Goal: Complete application form

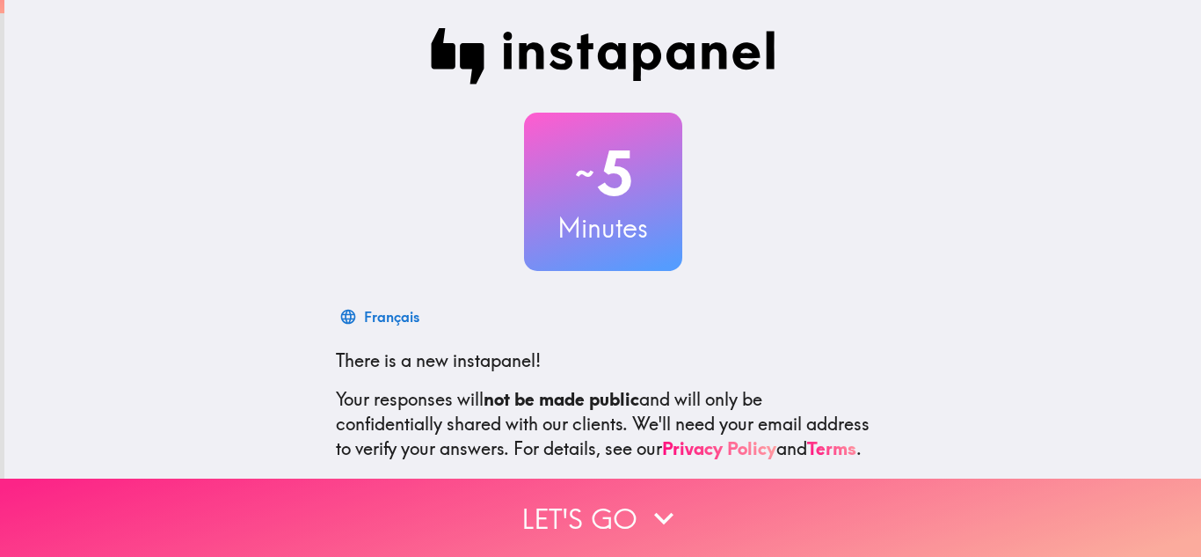
click at [588, 510] on button "Let's go" at bounding box center [600, 517] width 1201 height 78
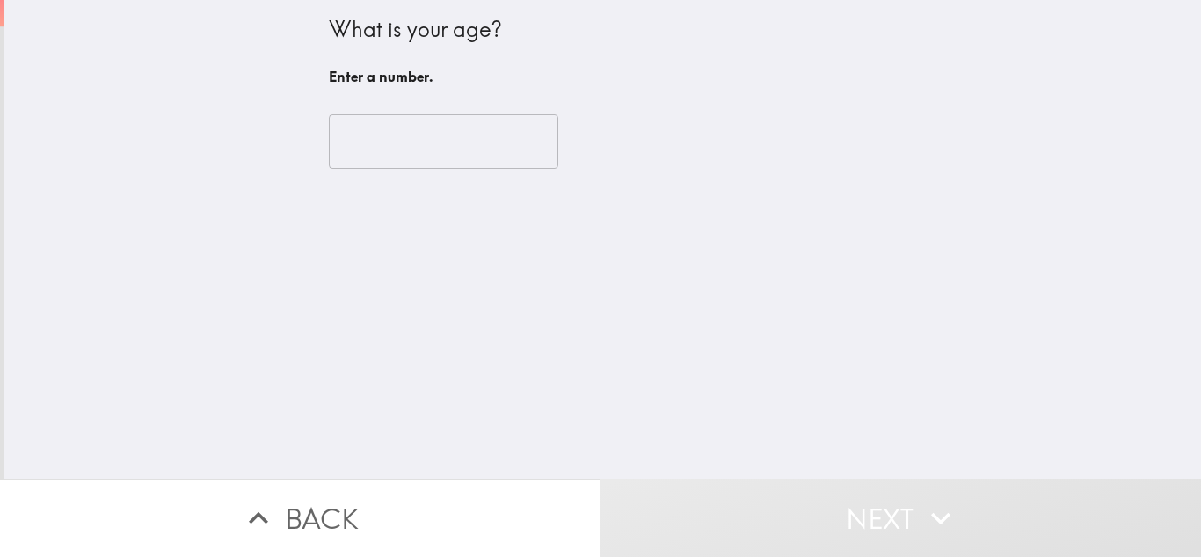
click at [475, 161] on input "number" at bounding box center [444, 141] width 230 height 55
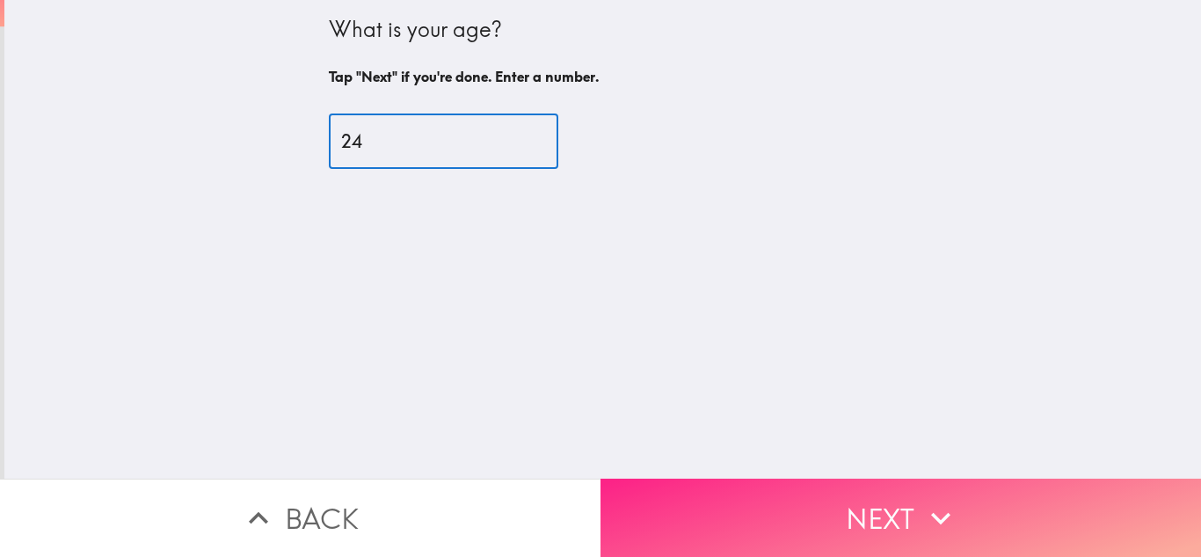
type input "24"
click at [796, 488] on button "Next" at bounding box center [901, 517] width 601 height 78
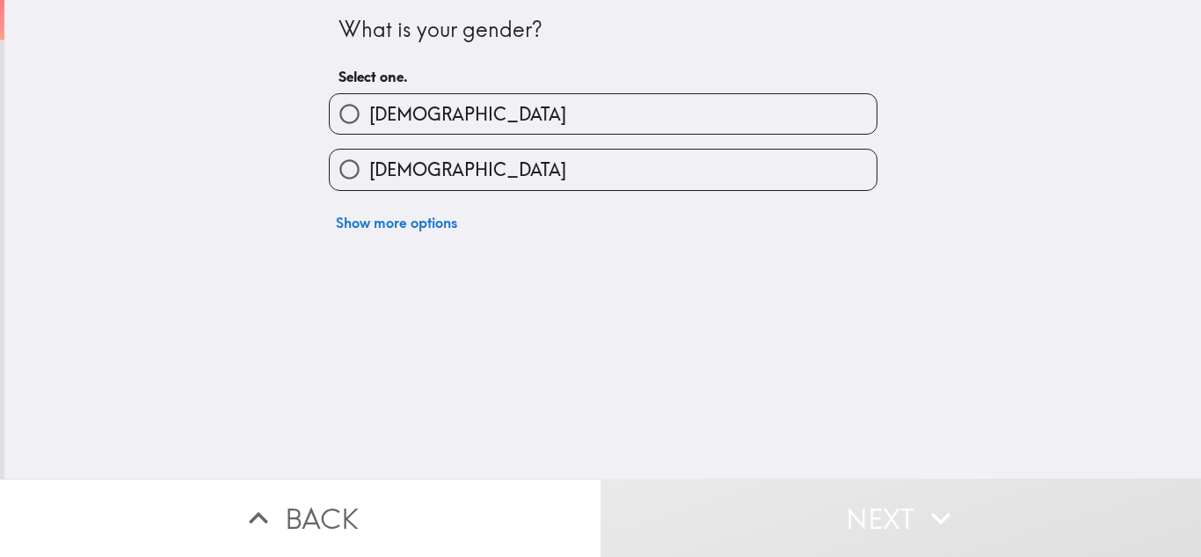
click at [660, 128] on label "[DEMOGRAPHIC_DATA]" at bounding box center [603, 114] width 547 height 40
click at [369, 128] on input "[DEMOGRAPHIC_DATA]" at bounding box center [350, 114] width 40 height 40
radio input "true"
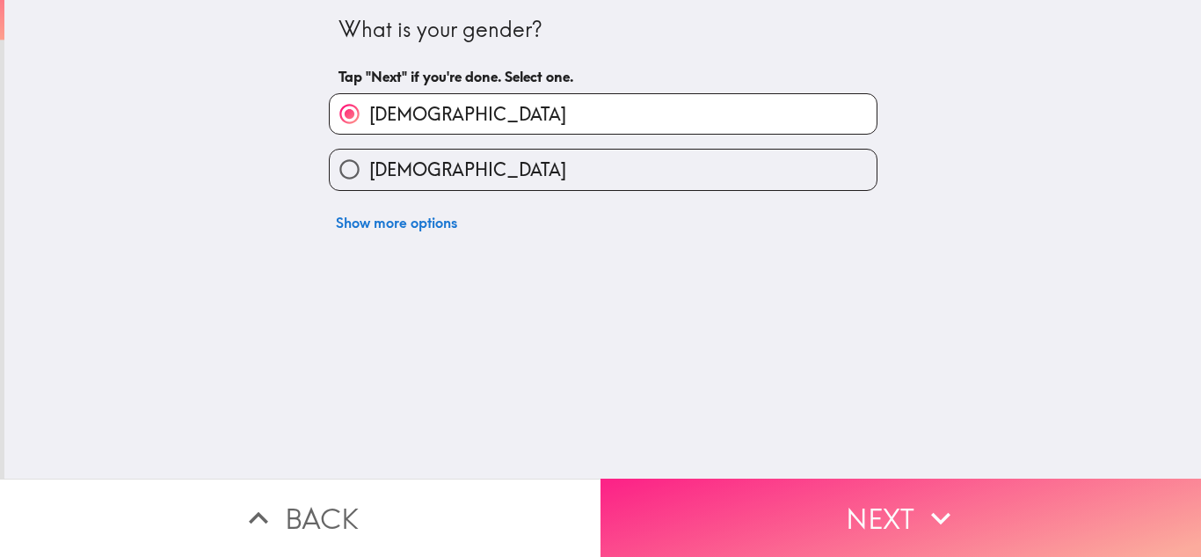
click at [807, 493] on button "Next" at bounding box center [901, 517] width 601 height 78
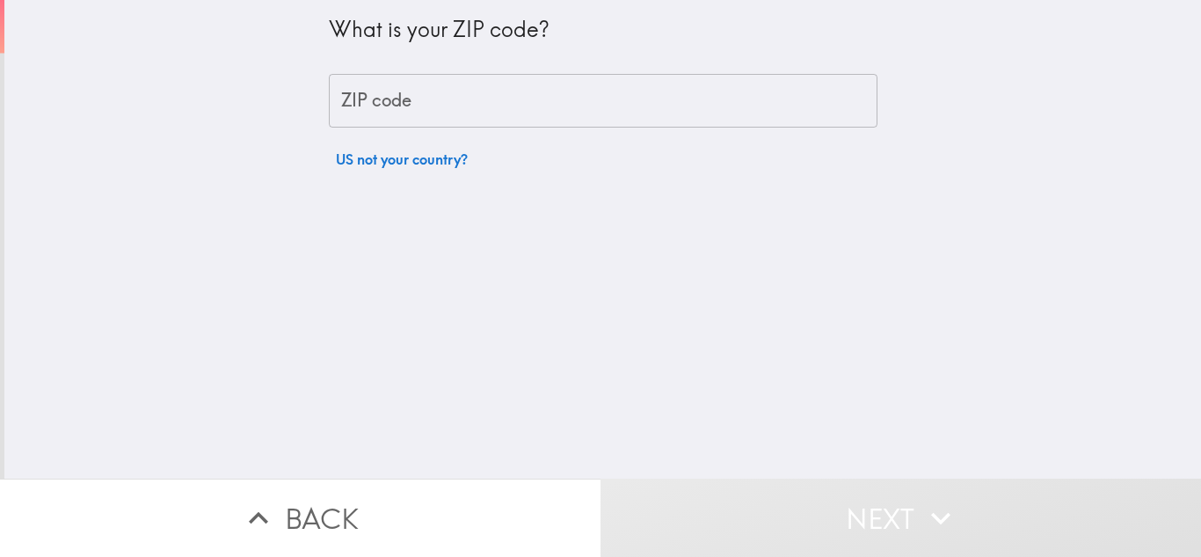
click at [641, 101] on input "ZIP code" at bounding box center [603, 101] width 549 height 55
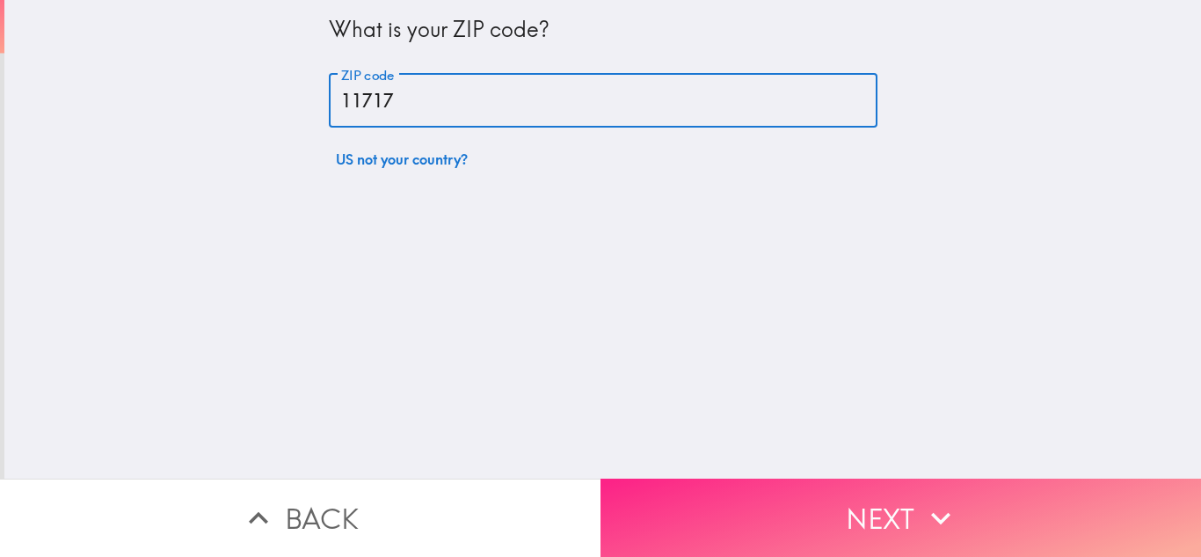
type input "11717"
click at [803, 489] on button "Next" at bounding box center [901, 517] width 601 height 78
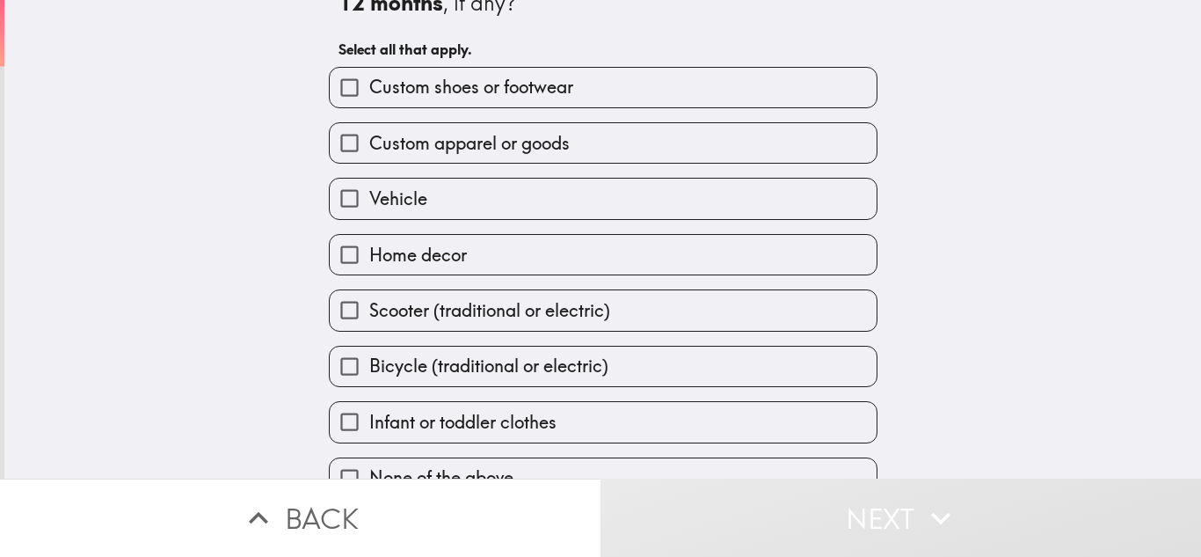
scroll to position [77, 0]
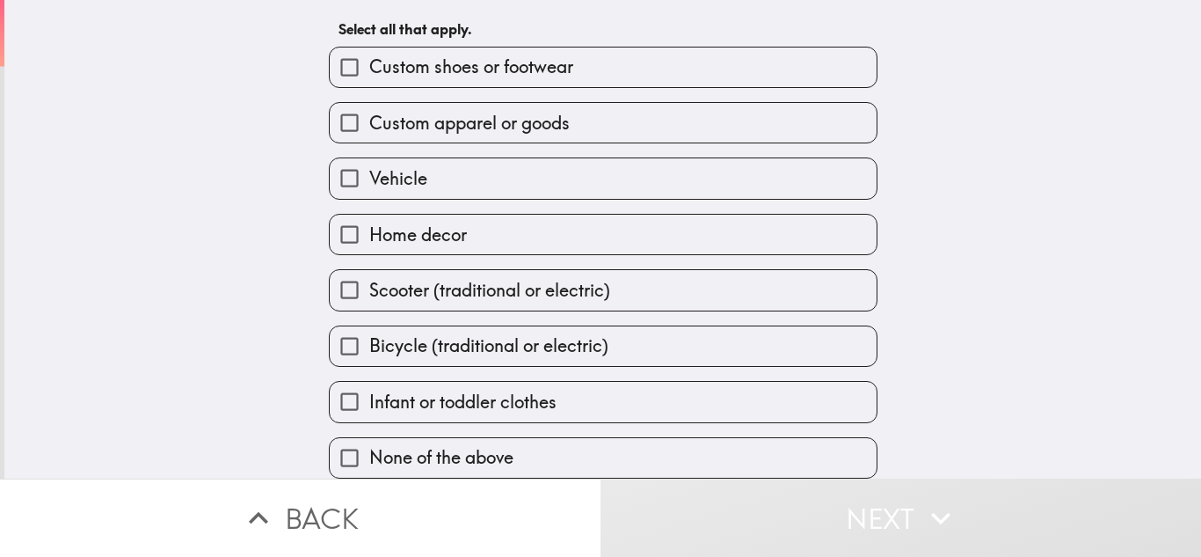
click at [610, 361] on label "Bicycle (traditional or electric)" at bounding box center [603, 346] width 547 height 40
click at [369, 361] on input "Bicycle (traditional or electric)" at bounding box center [350, 346] width 40 height 40
checkbox input "true"
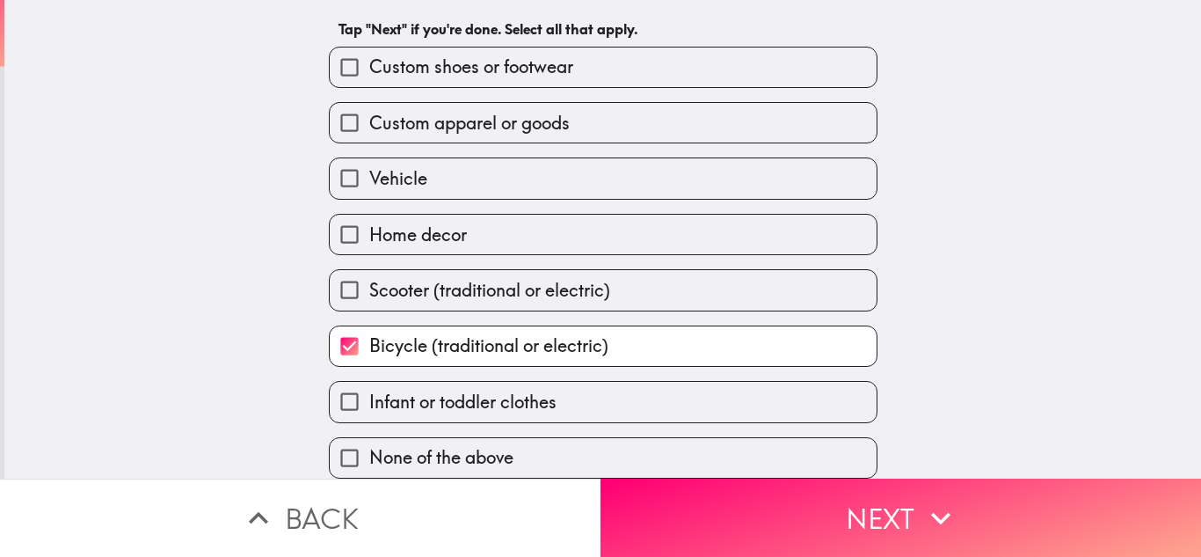
click at [613, 198] on label "Vehicle" at bounding box center [603, 178] width 547 height 40
click at [369, 198] on input "Vehicle" at bounding box center [350, 178] width 40 height 40
checkbox input "true"
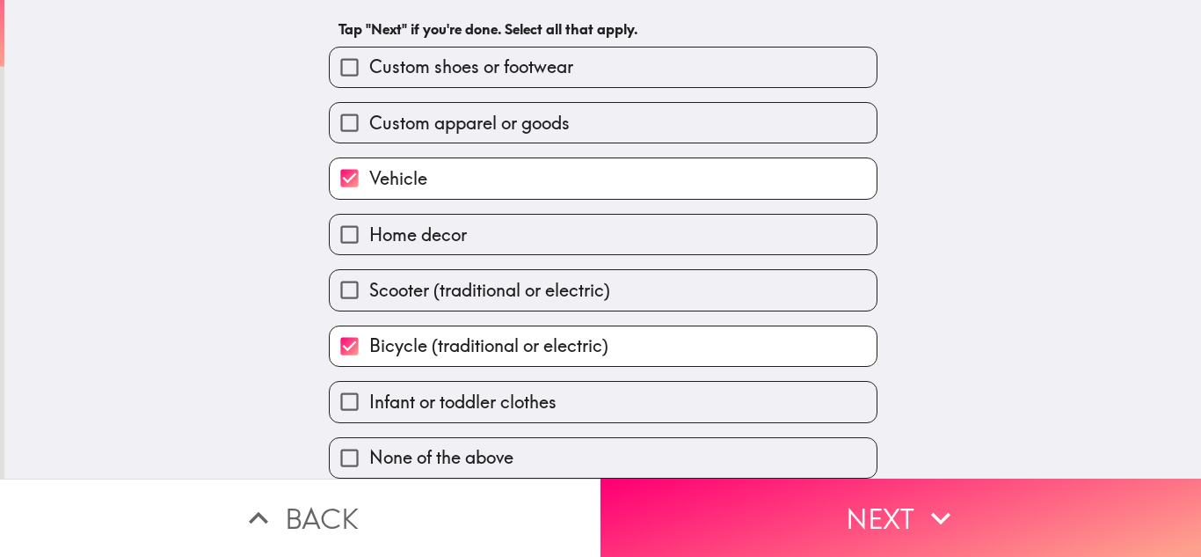
click at [611, 235] on label "Home decor" at bounding box center [603, 235] width 547 height 40
click at [369, 235] on input "Home decor" at bounding box center [350, 235] width 40 height 40
checkbox input "true"
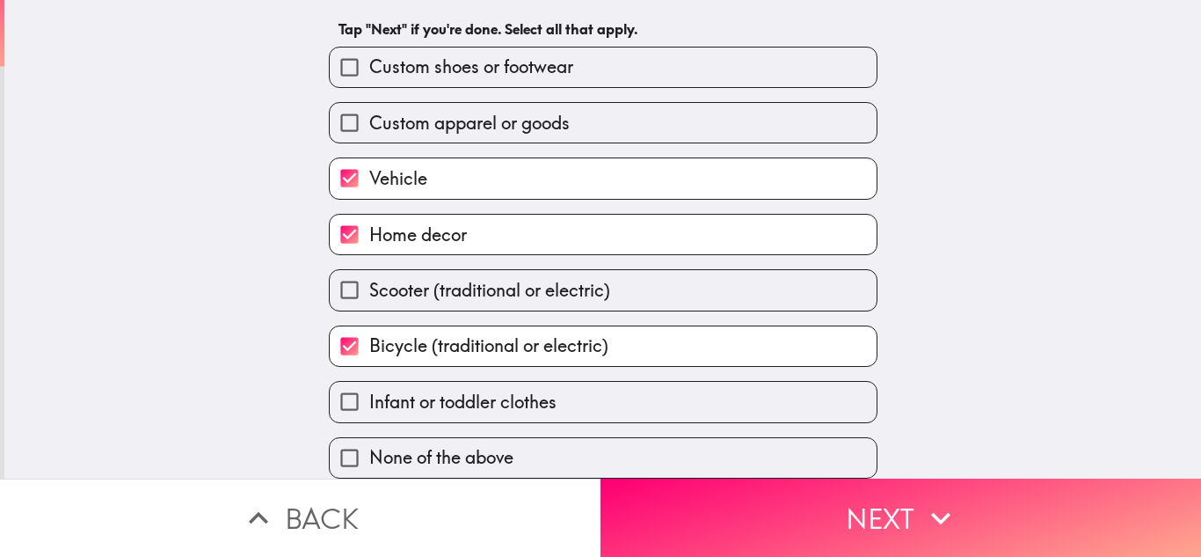
click at [599, 131] on label "Custom apparel or goods" at bounding box center [603, 123] width 547 height 40
click at [369, 131] on input "Custom apparel or goods" at bounding box center [350, 123] width 40 height 40
checkbox input "true"
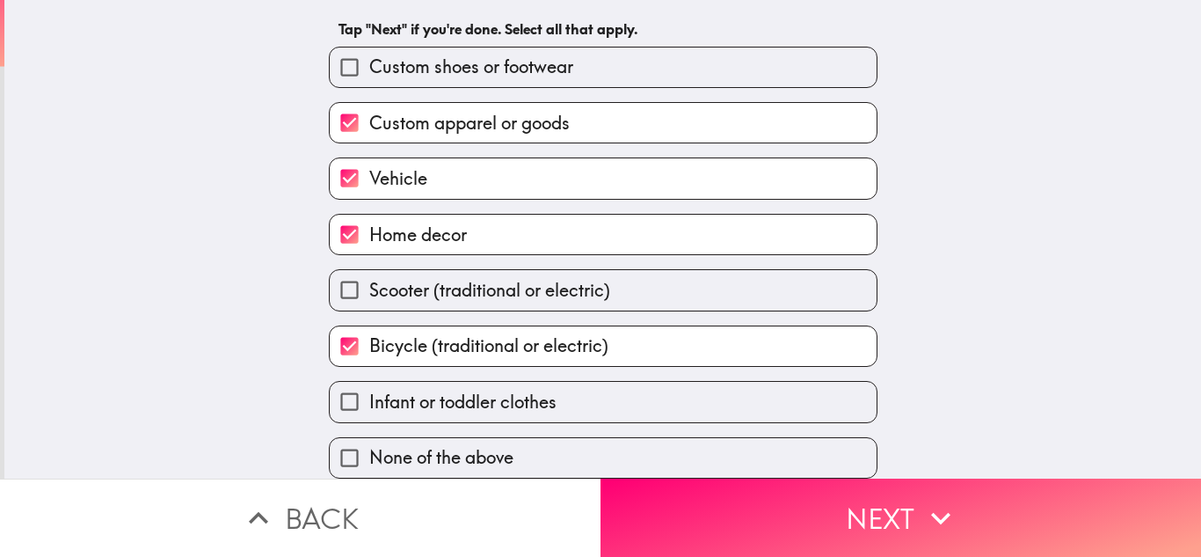
click at [610, 72] on label "Custom shoes or footwear" at bounding box center [603, 67] width 547 height 40
click at [369, 72] on input "Custom shoes or footwear" at bounding box center [350, 67] width 40 height 40
checkbox input "true"
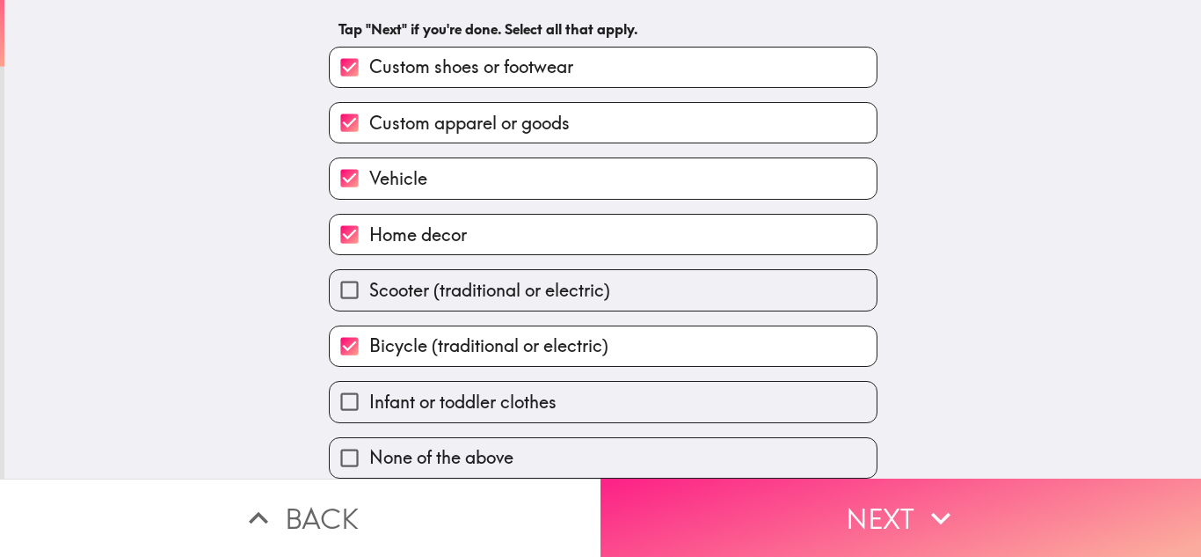
click at [698, 509] on button "Next" at bounding box center [901, 517] width 601 height 78
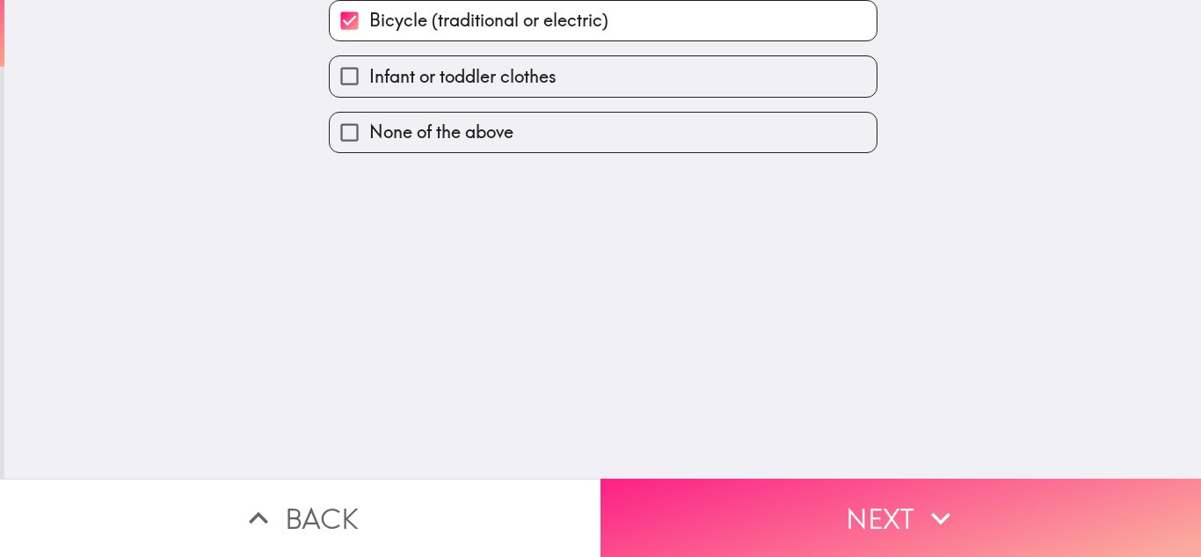
scroll to position [0, 0]
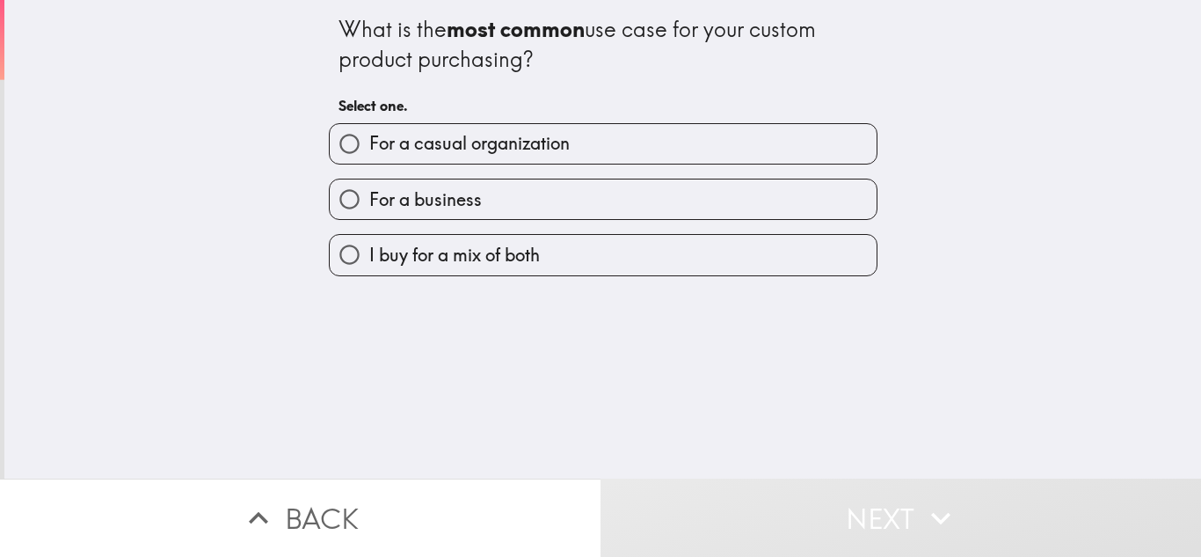
click at [663, 157] on label "For a casual organization" at bounding box center [603, 144] width 547 height 40
click at [369, 157] on input "For a casual organization" at bounding box center [350, 144] width 40 height 40
radio input "true"
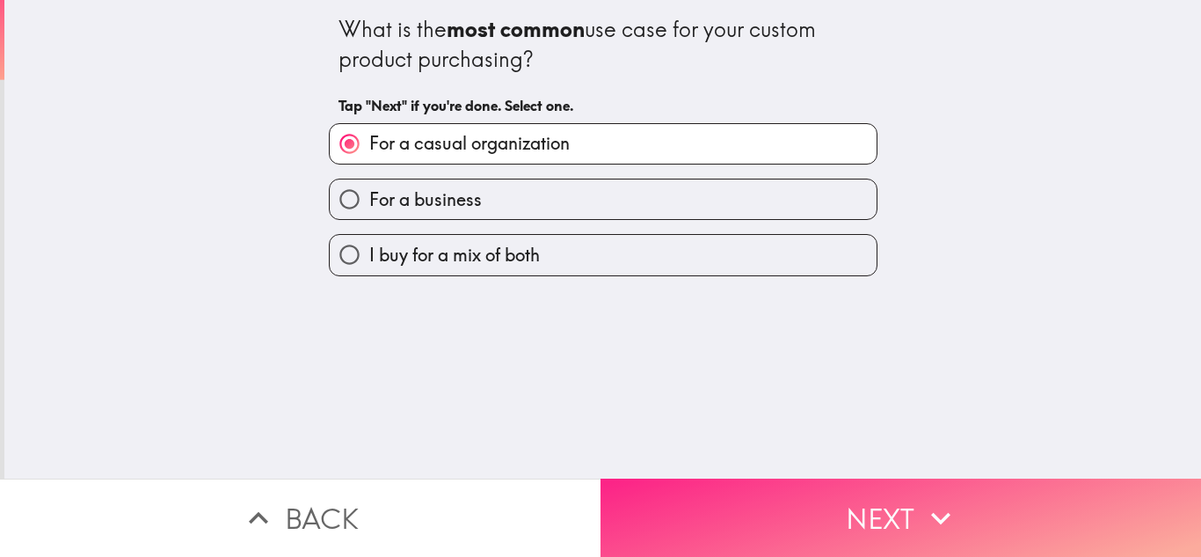
click at [691, 537] on button "Next" at bounding box center [901, 517] width 601 height 78
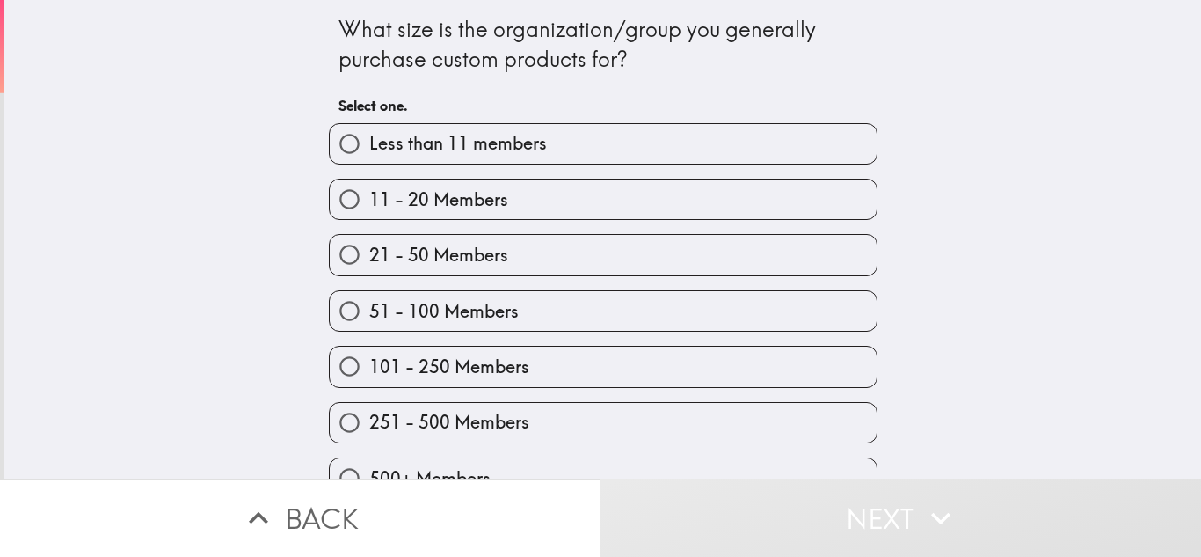
scroll to position [21, 0]
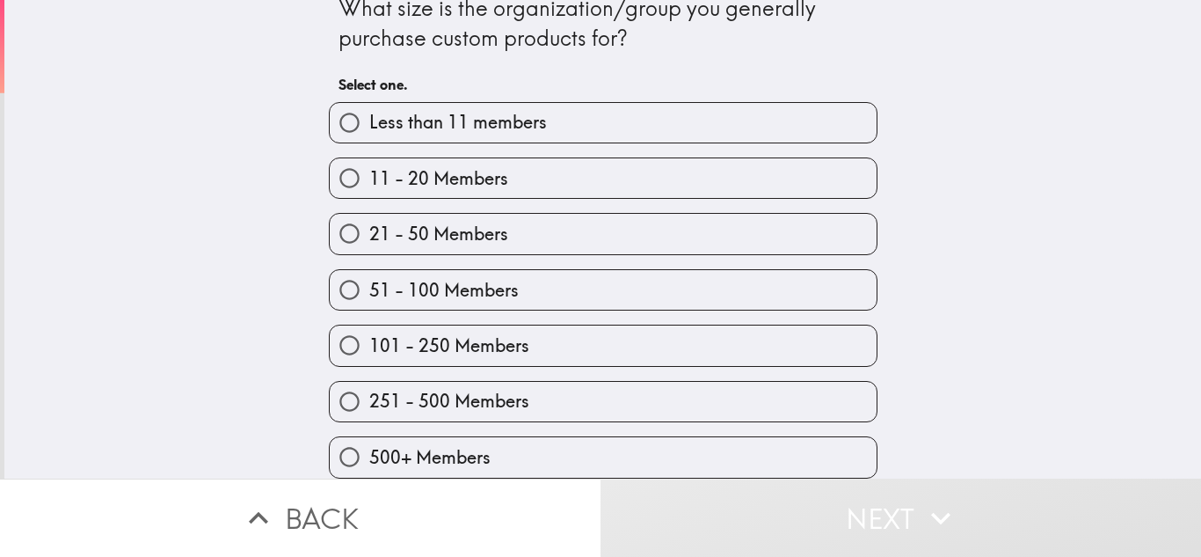
click at [637, 441] on label "500+ Members" at bounding box center [603, 457] width 547 height 40
click at [369, 441] on input "500+ Members" at bounding box center [350, 457] width 40 height 40
radio input "true"
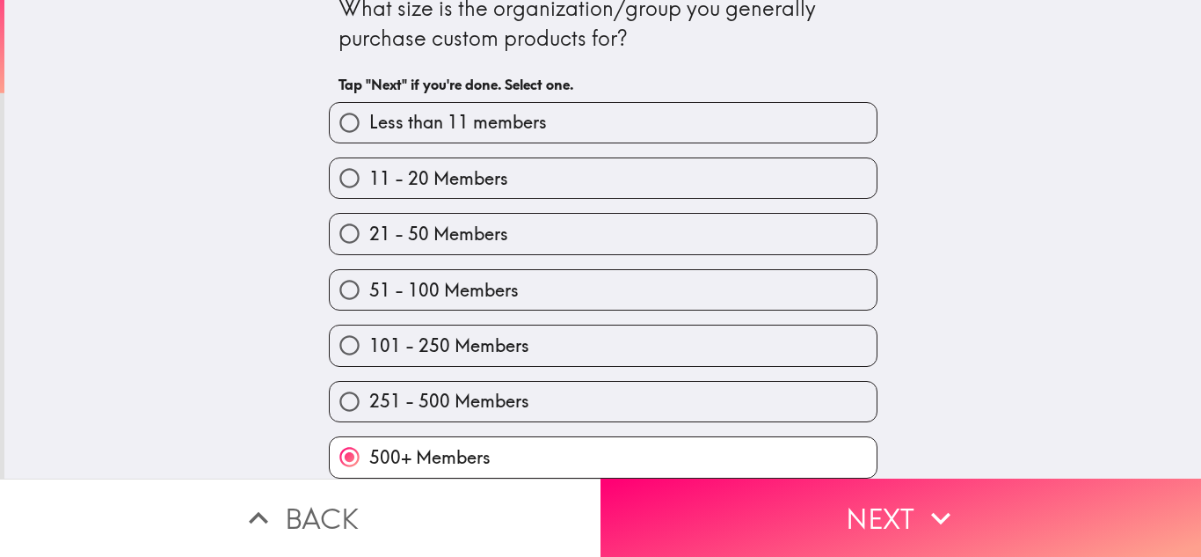
click at [656, 242] on label "21 - 50 Members" at bounding box center [603, 234] width 547 height 40
click at [369, 242] on input "21 - 50 Members" at bounding box center [350, 234] width 40 height 40
radio input "true"
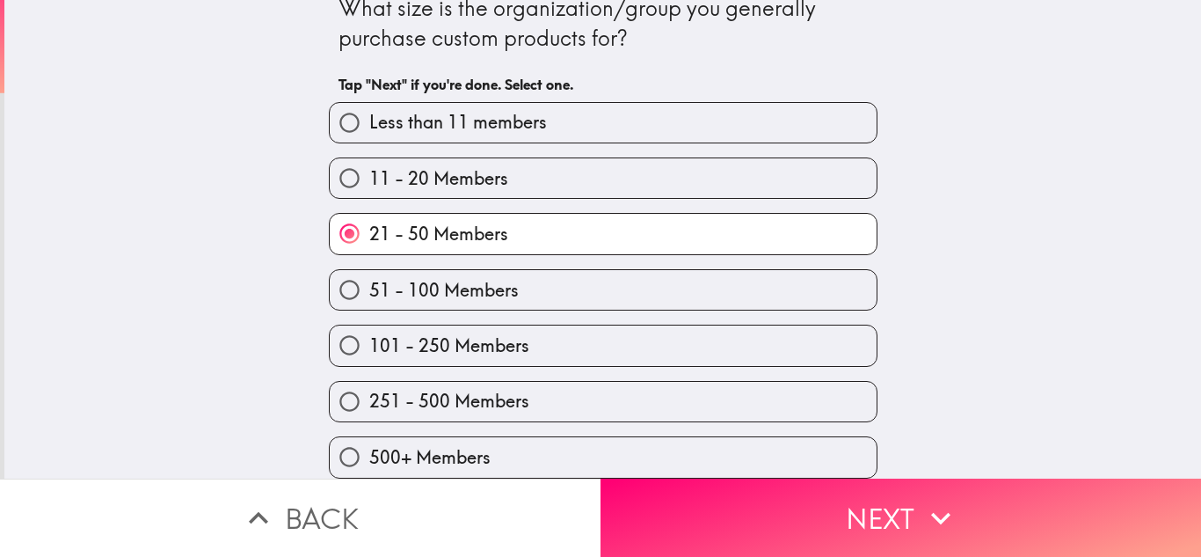
click at [621, 449] on label "500+ Members" at bounding box center [603, 457] width 547 height 40
click at [369, 449] on input "500+ Members" at bounding box center [350, 457] width 40 height 40
radio input "true"
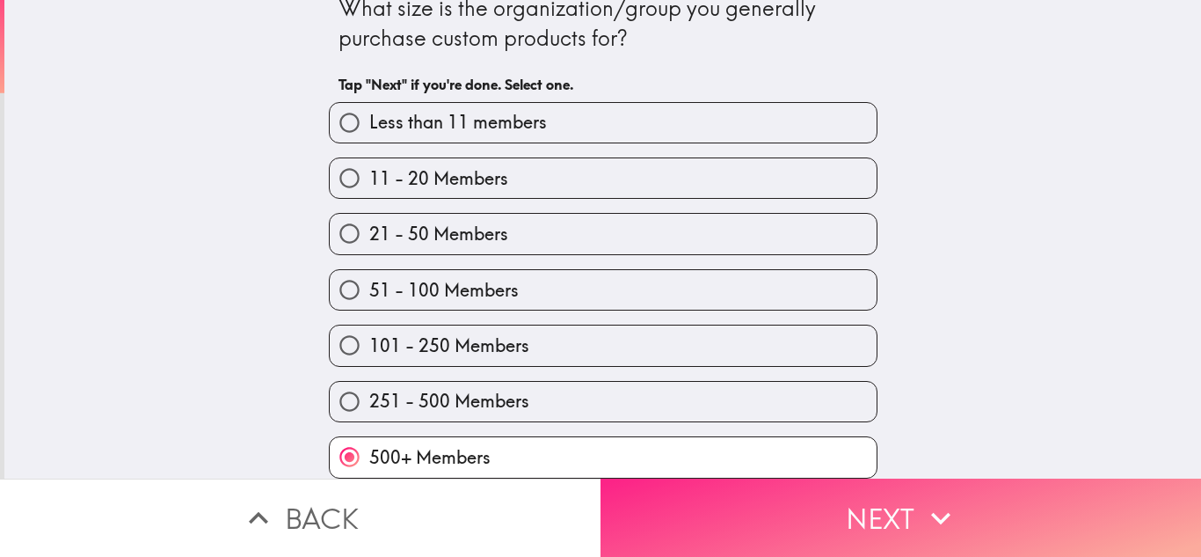
click at [696, 530] on button "Next" at bounding box center [901, 517] width 601 height 78
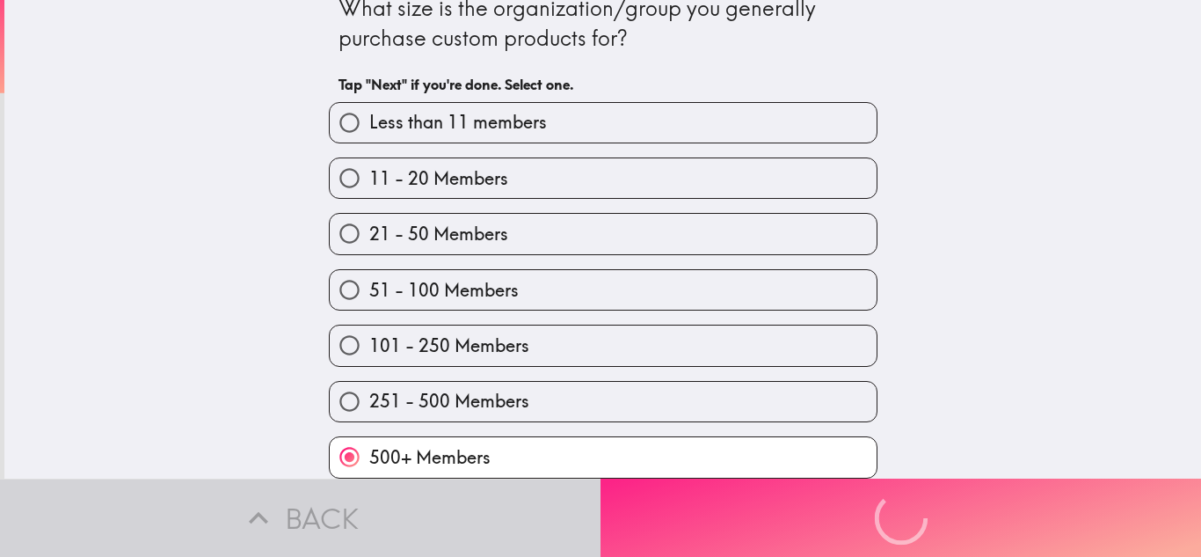
scroll to position [0, 0]
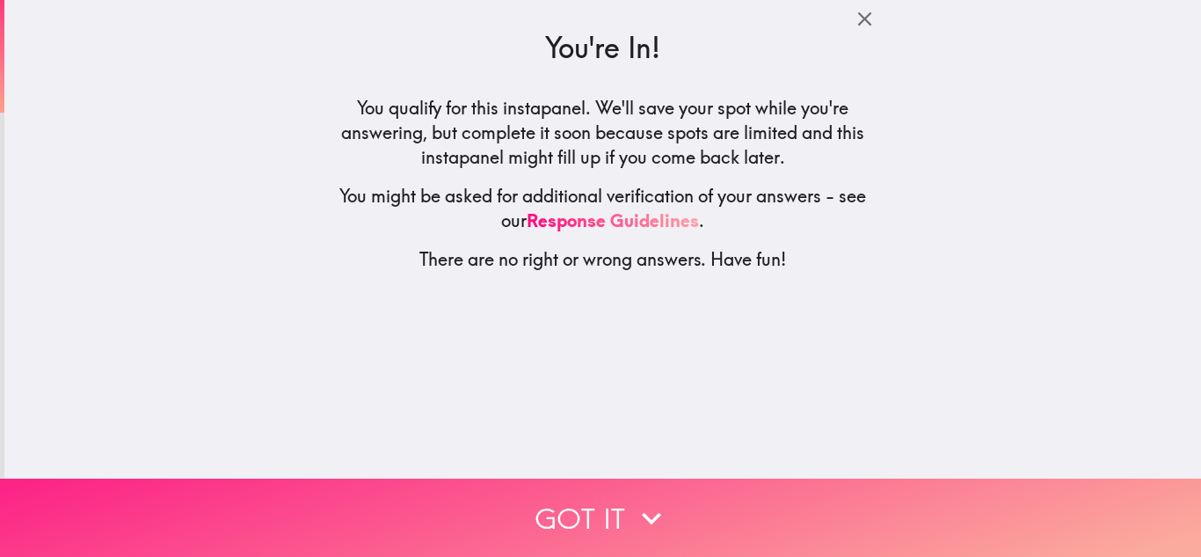
click at [696, 530] on button "Got it" at bounding box center [600, 517] width 1201 height 78
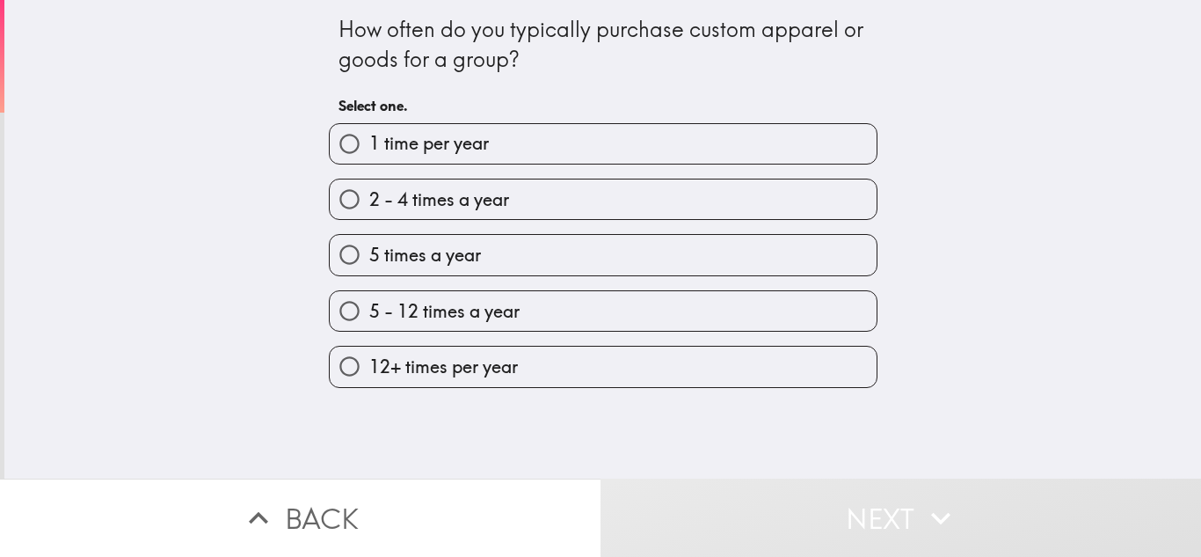
click at [599, 358] on label "12+ times per year" at bounding box center [603, 367] width 547 height 40
click at [369, 358] on input "12+ times per year" at bounding box center [350, 367] width 40 height 40
radio input "true"
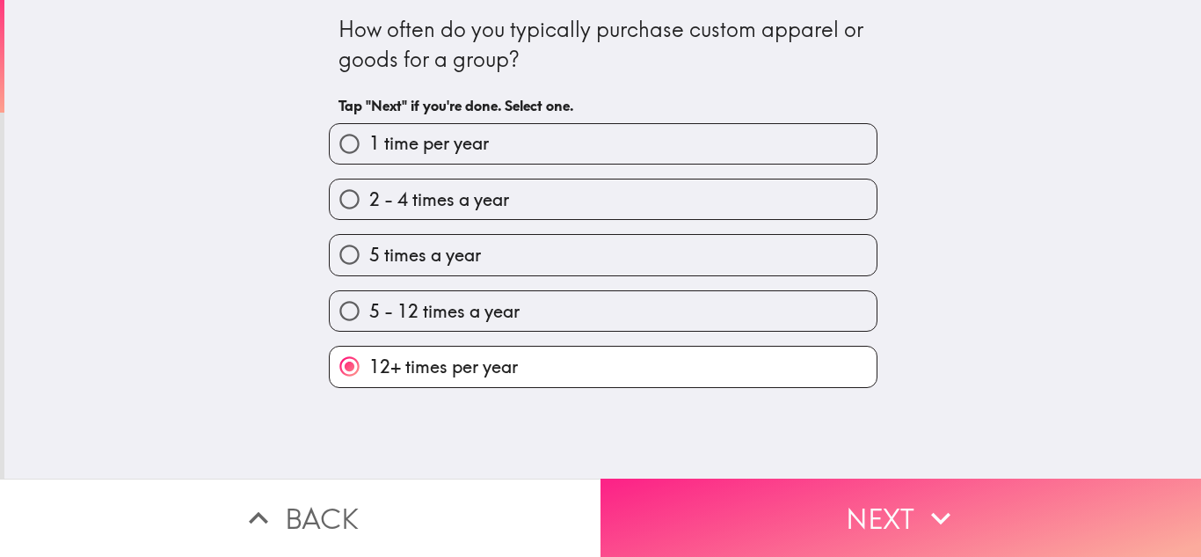
click at [696, 496] on button "Next" at bounding box center [901, 517] width 601 height 78
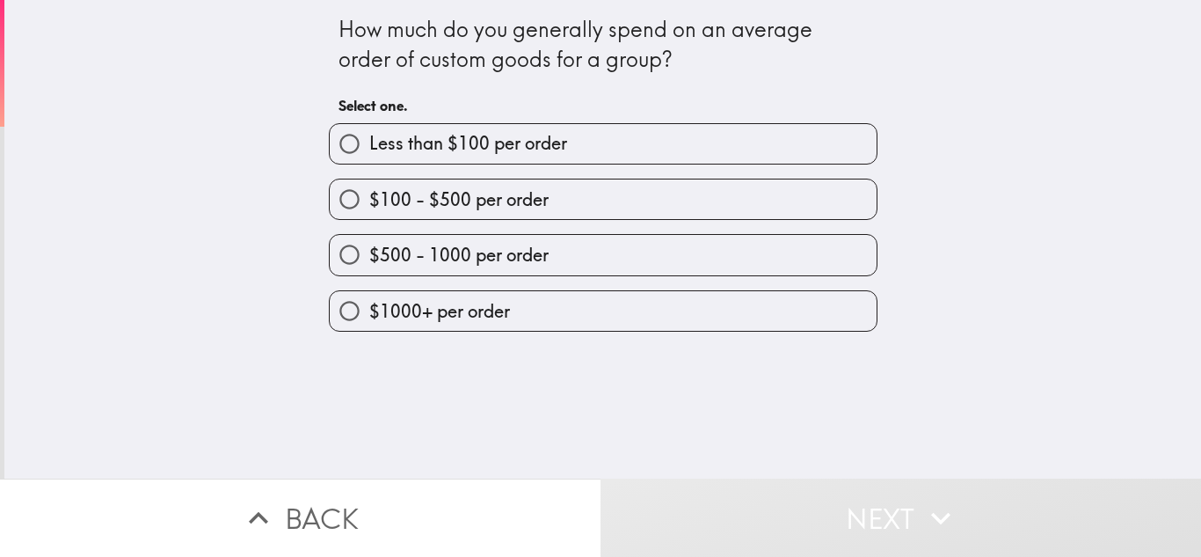
click at [616, 195] on label "$100 - $500 per order" at bounding box center [603, 199] width 547 height 40
click at [369, 195] on input "$100 - $500 per order" at bounding box center [350, 199] width 40 height 40
radio input "true"
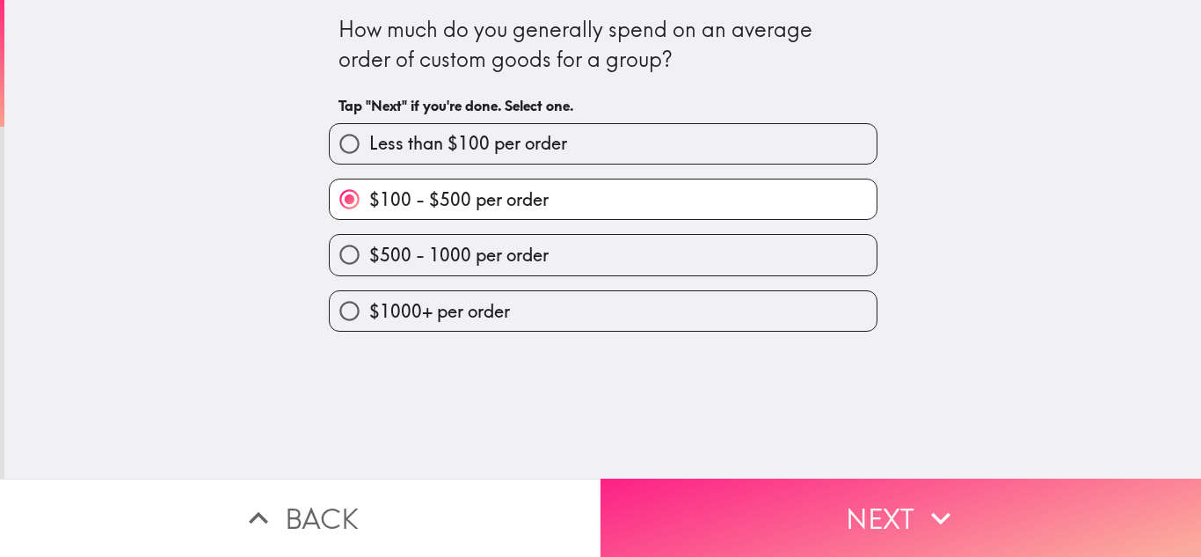
click at [726, 492] on button "Next" at bounding box center [901, 517] width 601 height 78
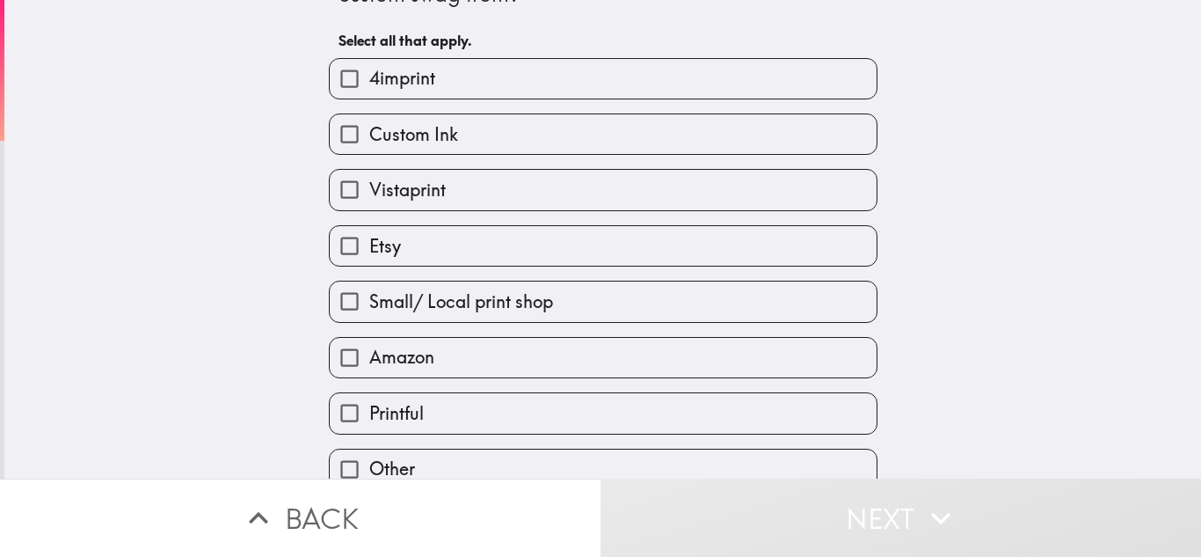
scroll to position [77, 0]
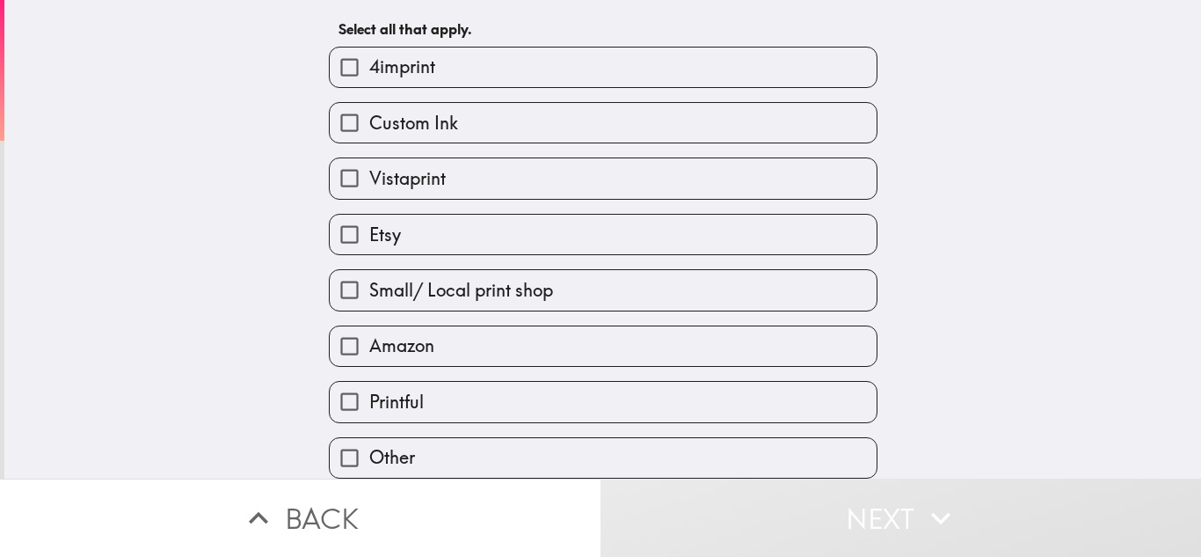
click at [663, 219] on label "Etsy" at bounding box center [603, 235] width 547 height 40
click at [369, 219] on input "Etsy" at bounding box center [350, 235] width 40 height 40
checkbox input "true"
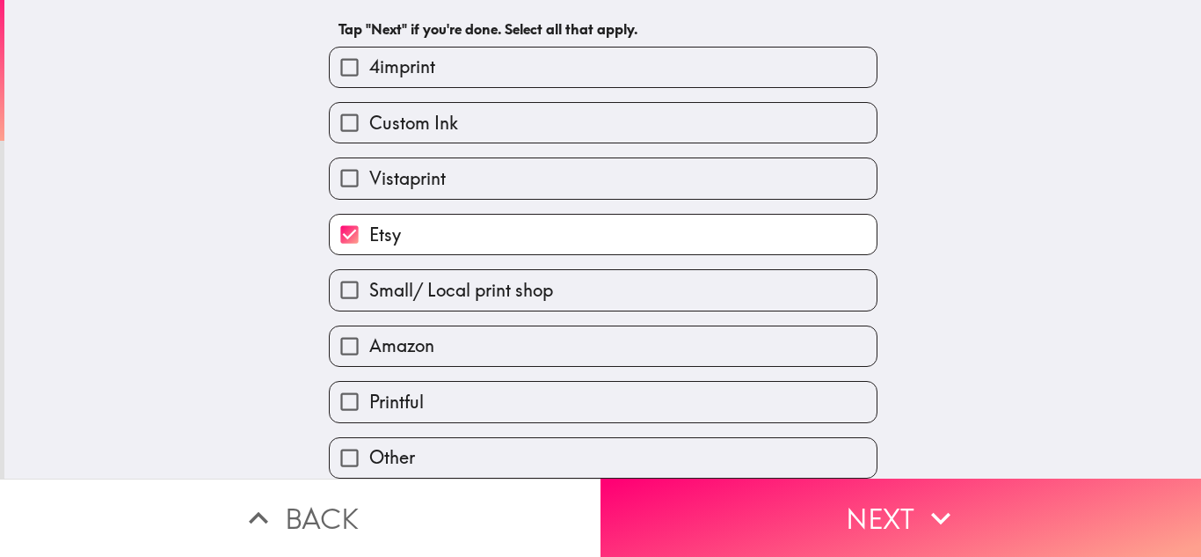
click at [662, 274] on label "Small/ Local print shop" at bounding box center [603, 290] width 547 height 40
click at [369, 274] on input "Small/ Local print shop" at bounding box center [350, 290] width 40 height 40
checkbox input "true"
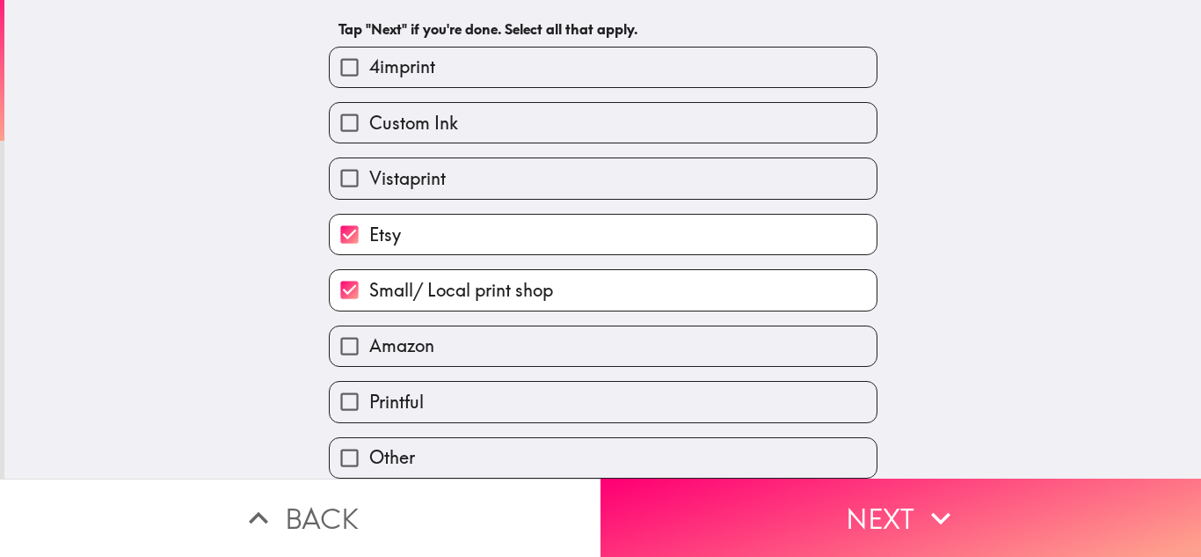
click at [654, 335] on label "Amazon" at bounding box center [603, 346] width 547 height 40
click at [369, 335] on input "Amazon" at bounding box center [350, 346] width 40 height 40
checkbox input "true"
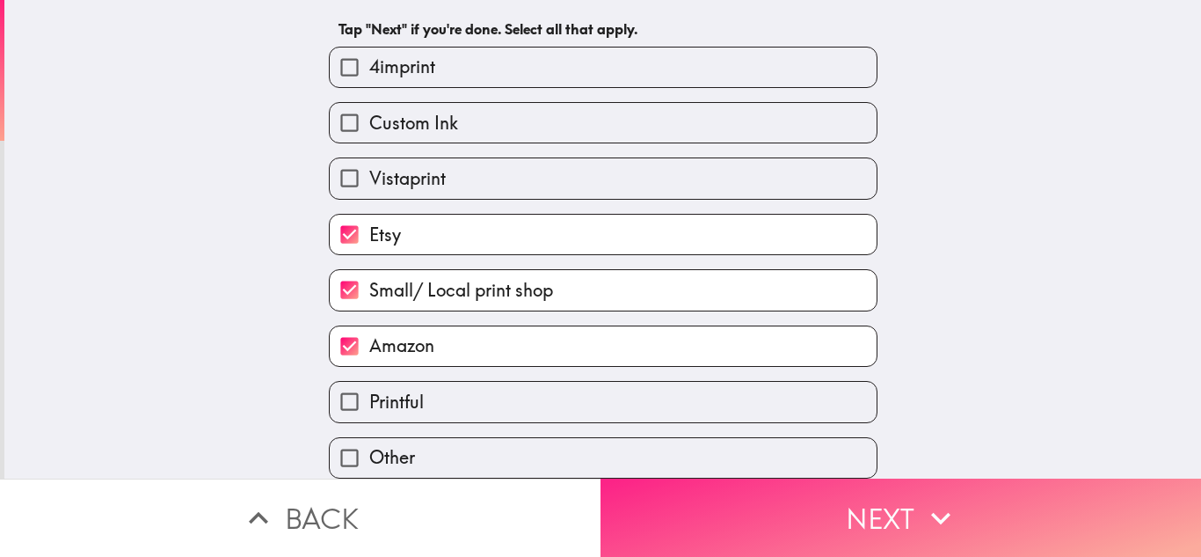
click at [697, 495] on button "Next" at bounding box center [901, 517] width 601 height 78
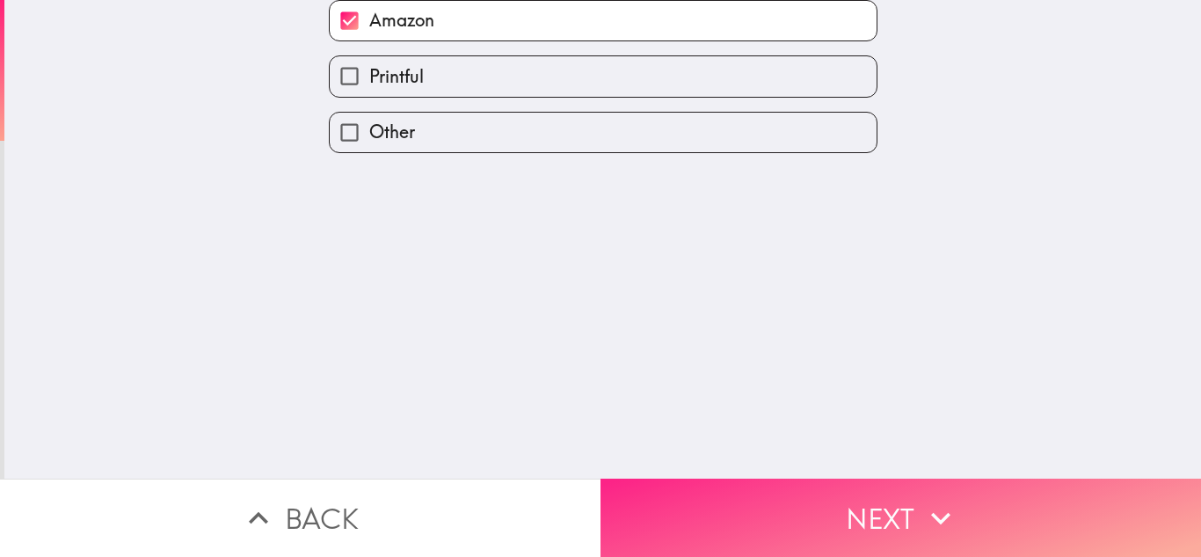
scroll to position [0, 0]
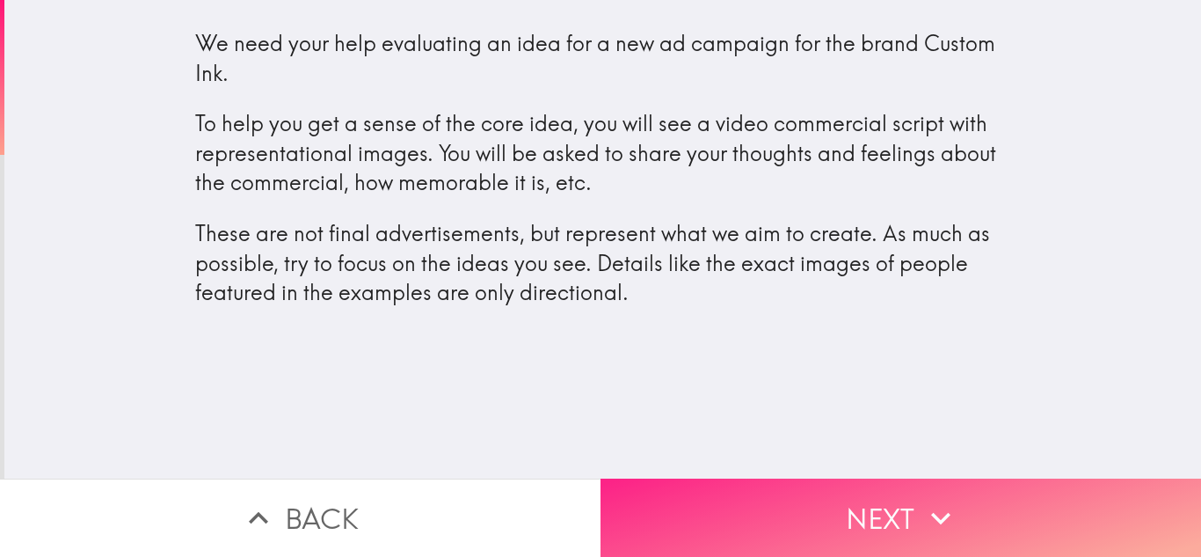
click at [737, 524] on button "Next" at bounding box center [901, 517] width 601 height 78
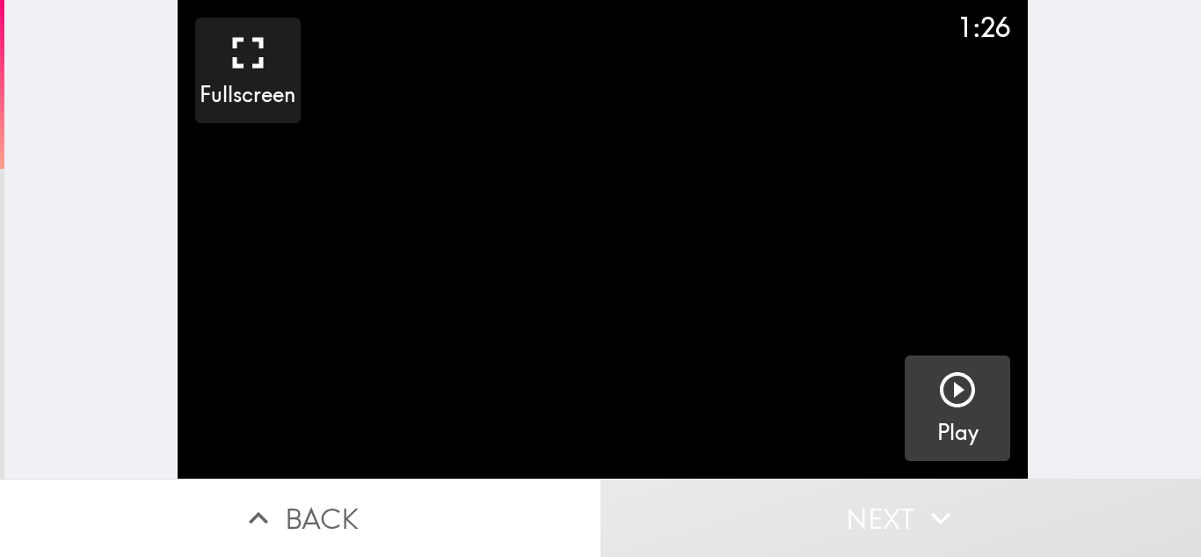
click at [966, 389] on icon "button" at bounding box center [958, 390] width 42 height 42
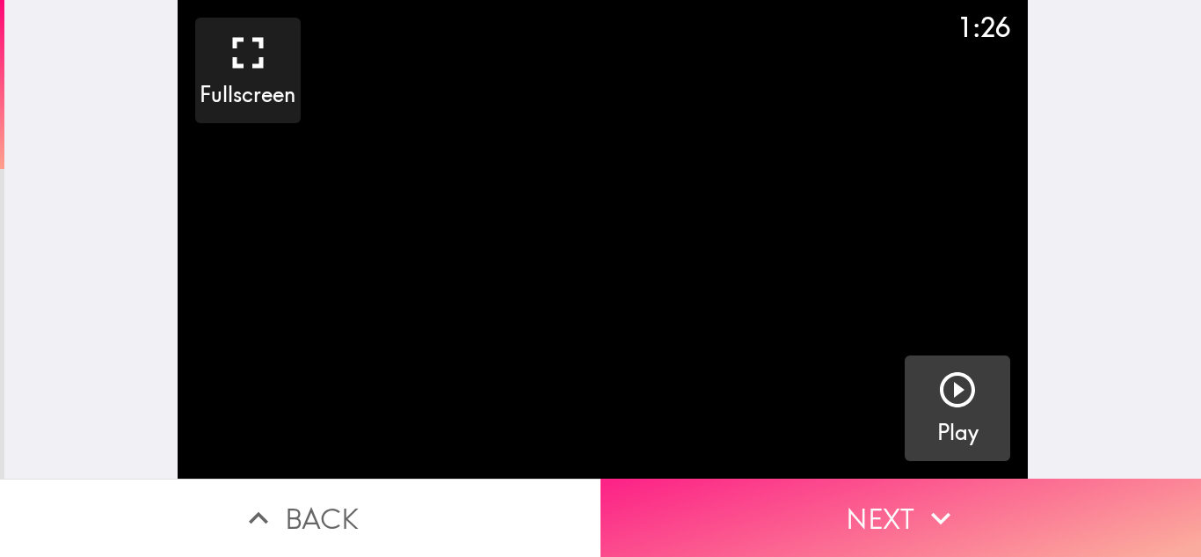
click at [839, 501] on button "Next" at bounding box center [901, 517] width 601 height 78
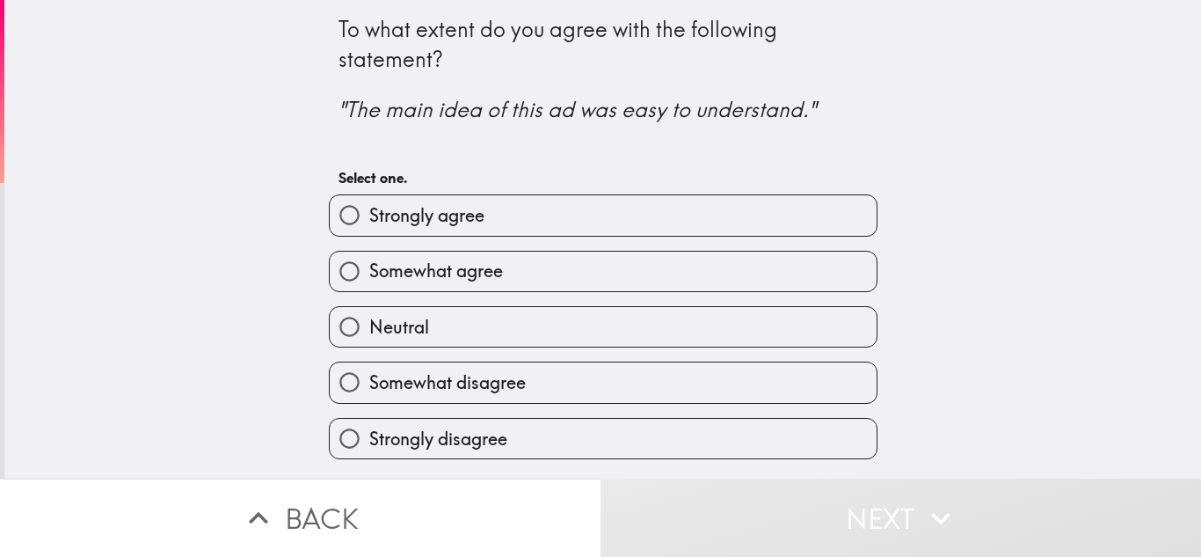
click at [717, 211] on label "Strongly agree" at bounding box center [603, 215] width 547 height 40
click at [369, 211] on input "Strongly agree" at bounding box center [350, 215] width 40 height 40
radio input "true"
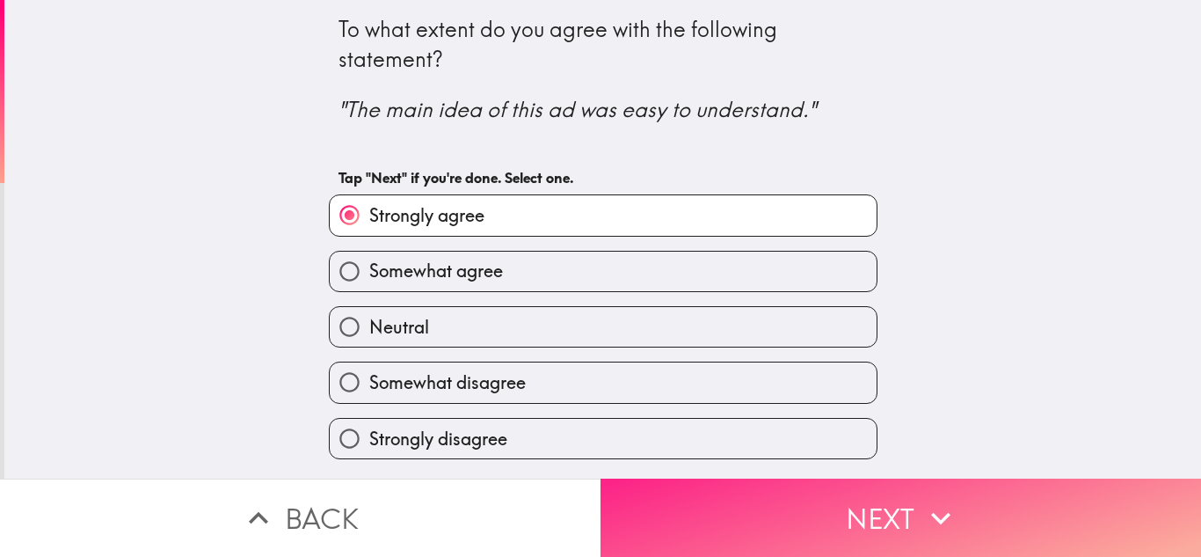
click at [780, 513] on button "Next" at bounding box center [901, 517] width 601 height 78
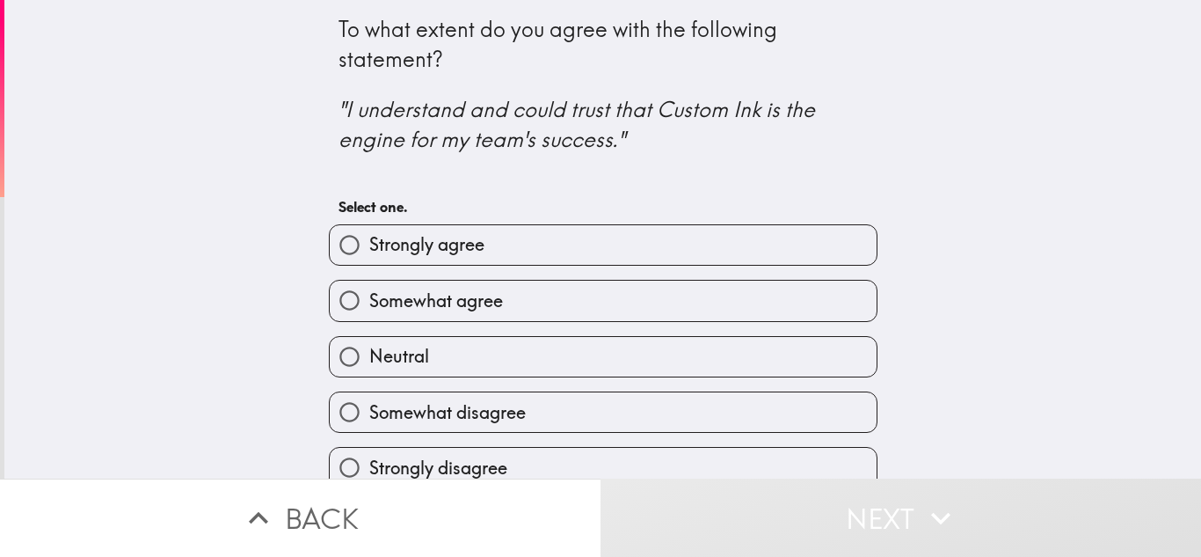
click at [737, 230] on label "Strongly agree" at bounding box center [603, 245] width 547 height 40
click at [369, 230] on input "Strongly agree" at bounding box center [350, 245] width 40 height 40
radio input "true"
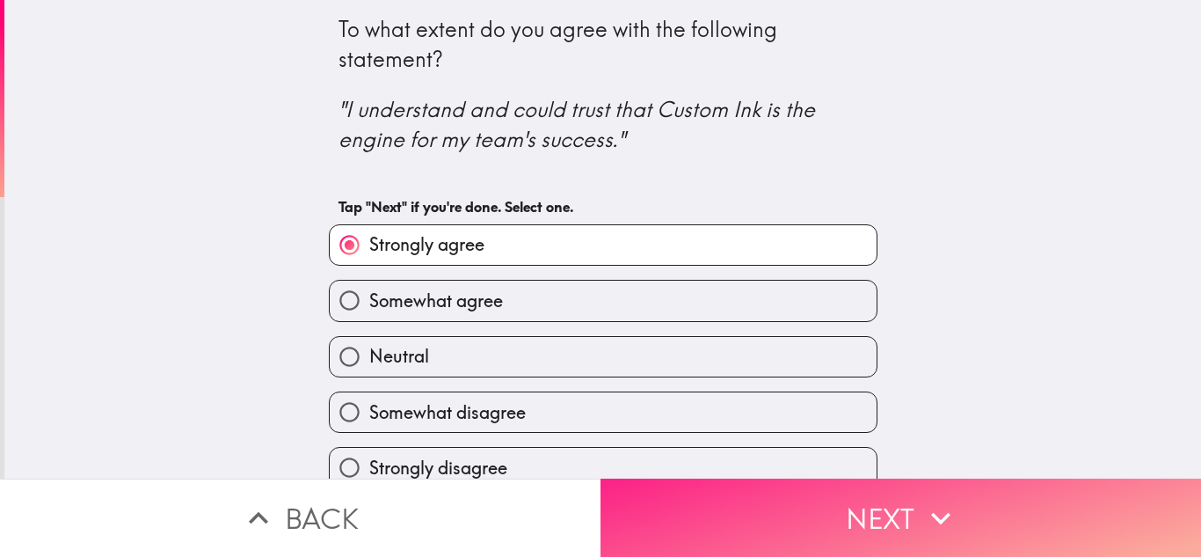
click at [843, 540] on button "Next" at bounding box center [901, 517] width 601 height 78
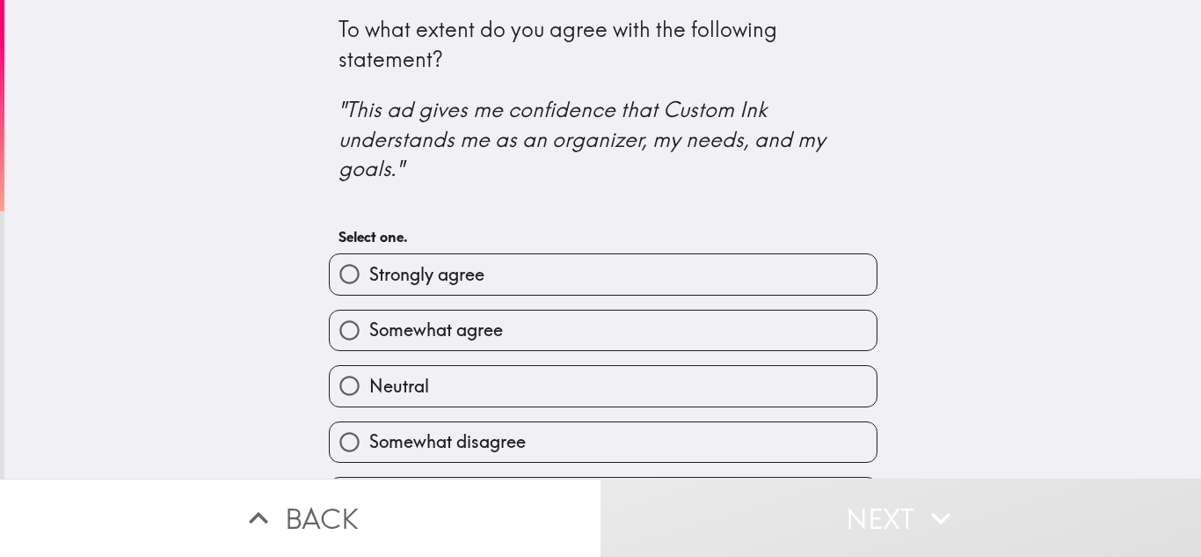
click at [771, 281] on label "Strongly agree" at bounding box center [603, 274] width 547 height 40
click at [369, 281] on input "Strongly agree" at bounding box center [350, 274] width 40 height 40
radio input "true"
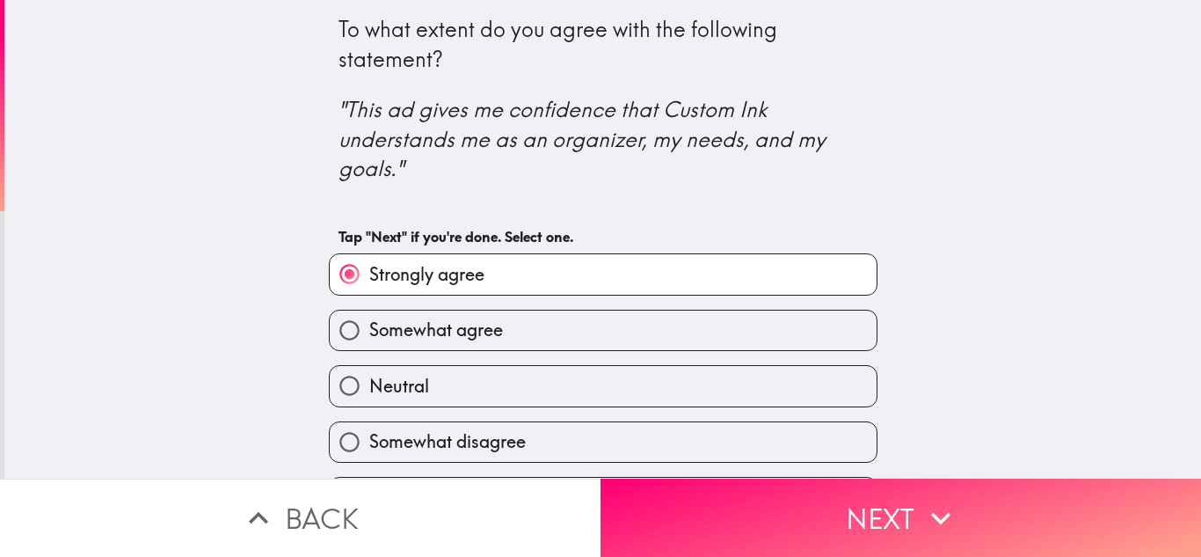
scroll to position [40, 0]
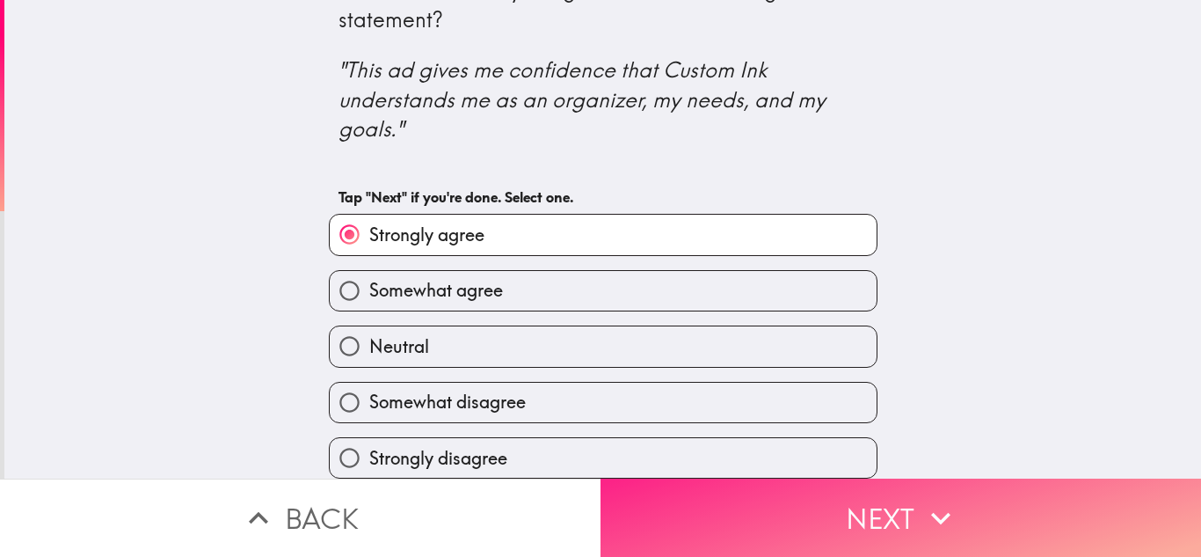
click at [807, 486] on button "Next" at bounding box center [901, 517] width 601 height 78
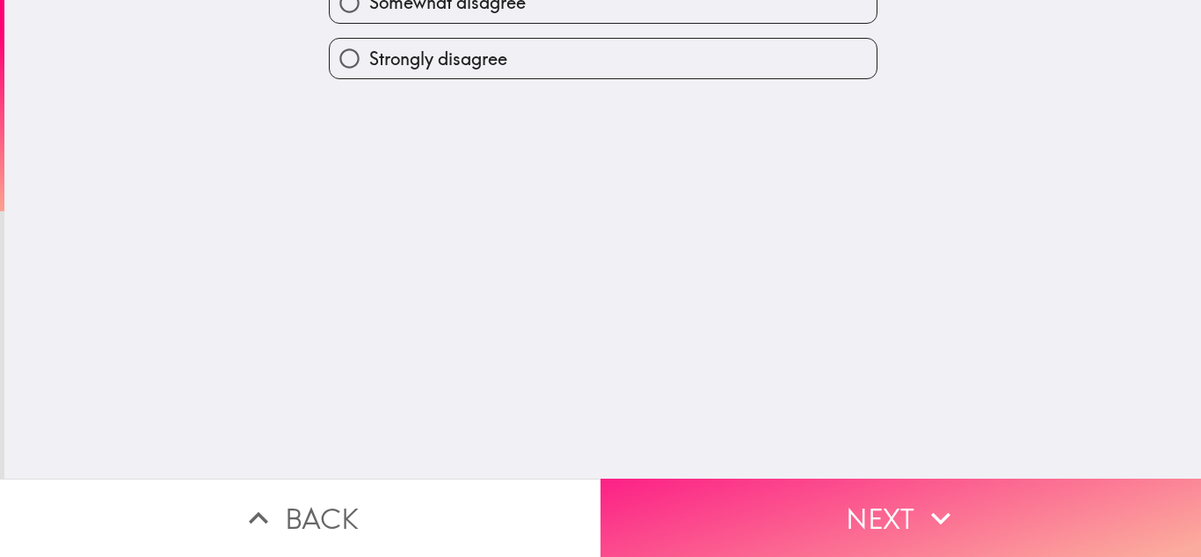
scroll to position [0, 0]
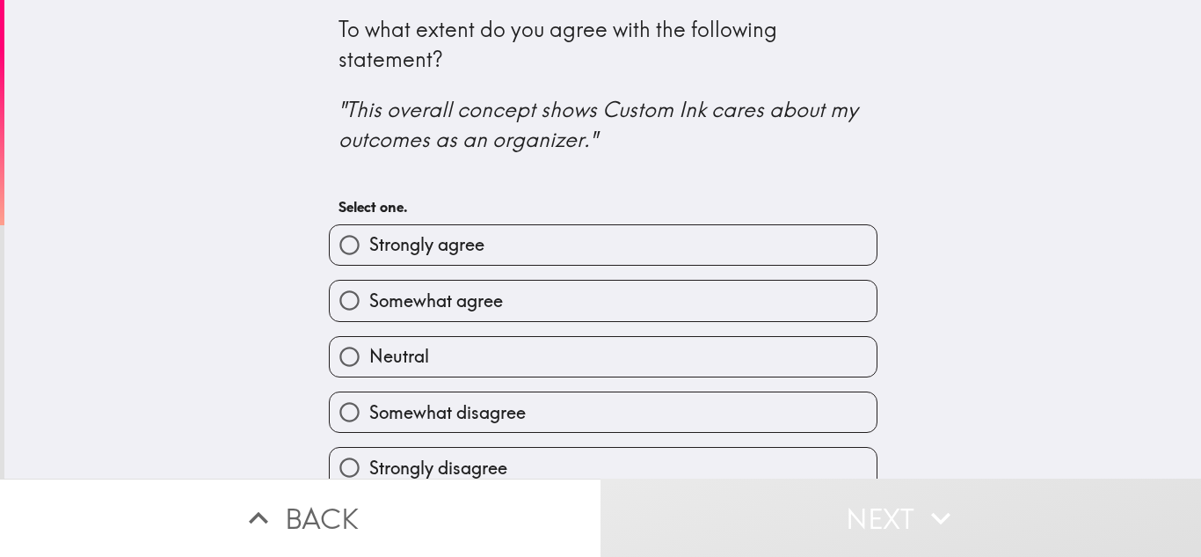
click at [798, 252] on label "Strongly agree" at bounding box center [603, 245] width 547 height 40
click at [369, 252] on input "Strongly agree" at bounding box center [350, 245] width 40 height 40
radio input "true"
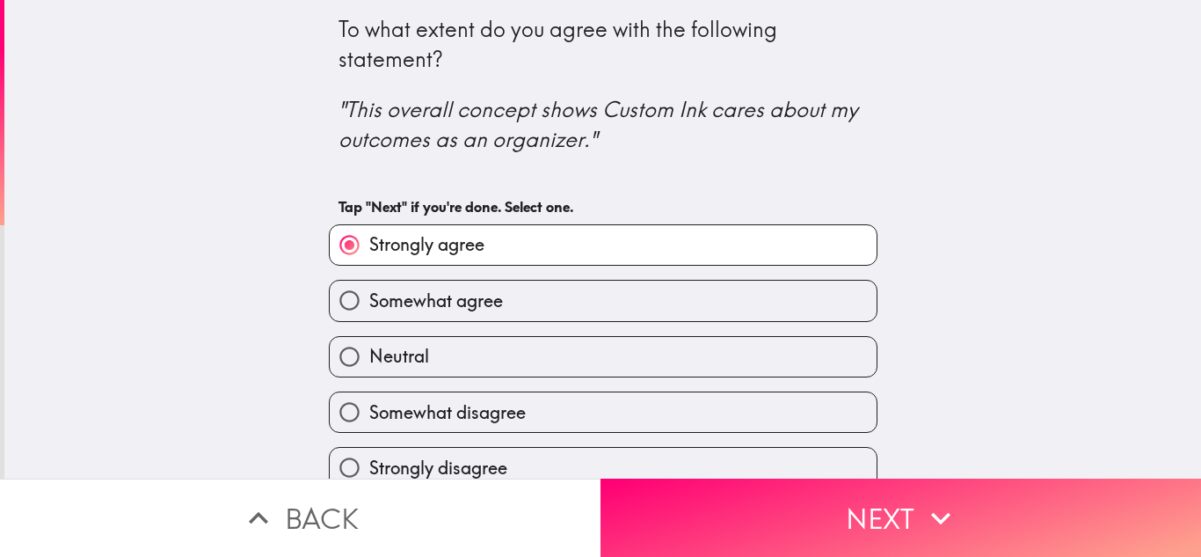
scroll to position [11, 0]
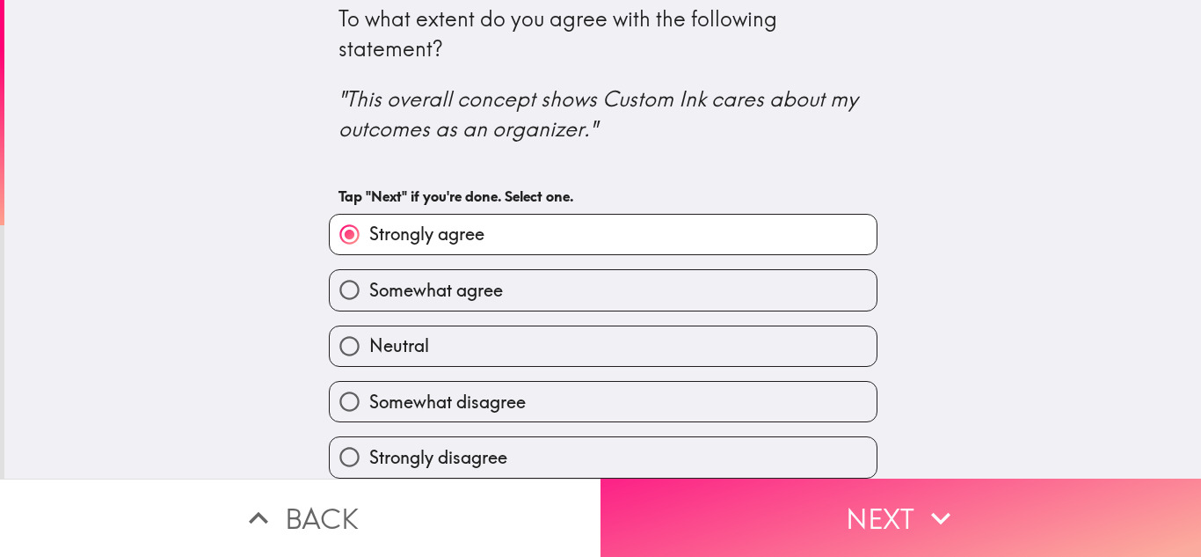
click at [876, 529] on button "Next" at bounding box center [901, 517] width 601 height 78
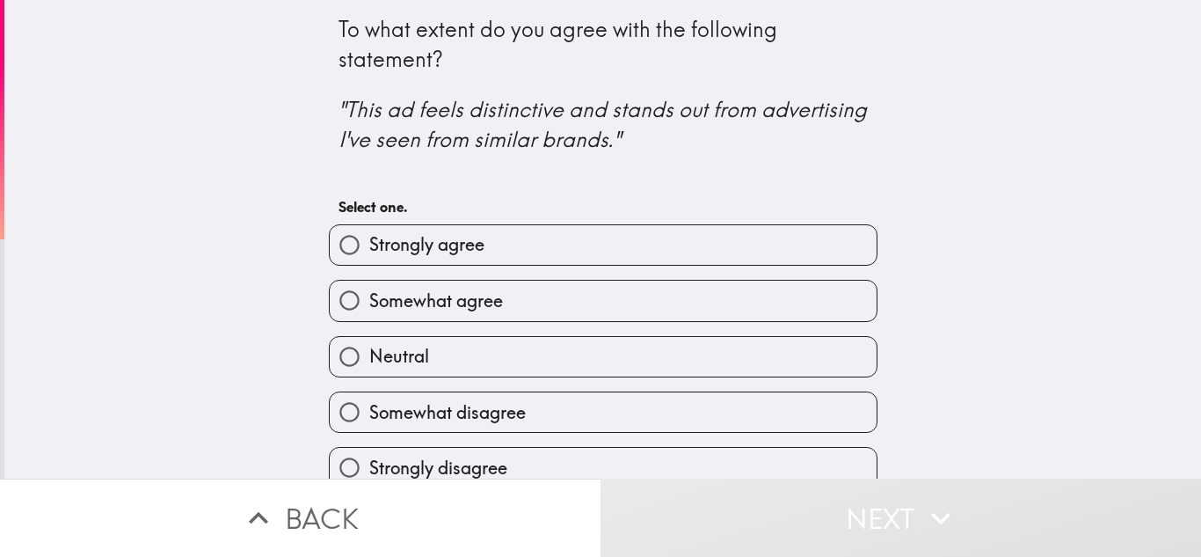
click at [799, 258] on label "Strongly agree" at bounding box center [603, 245] width 547 height 40
click at [369, 258] on input "Strongly agree" at bounding box center [350, 245] width 40 height 40
radio input "true"
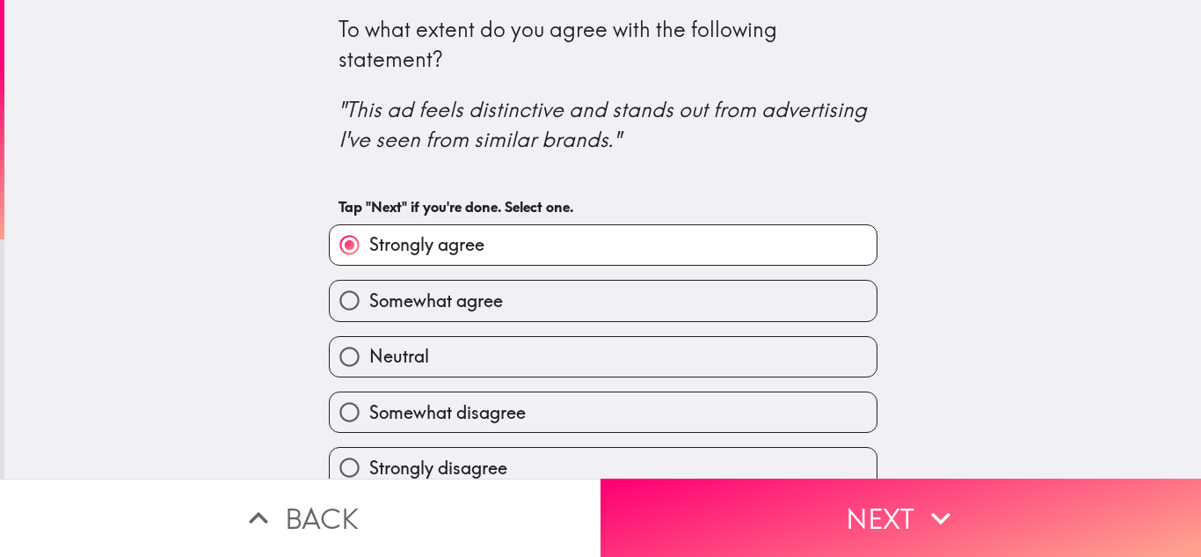
scroll to position [11, 0]
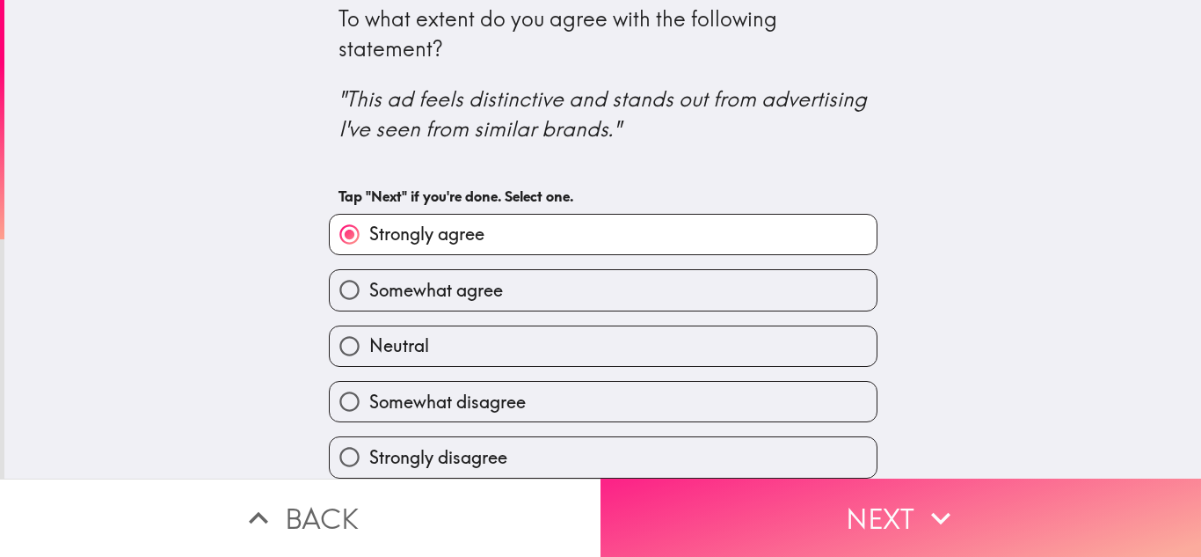
click at [814, 491] on button "Next" at bounding box center [901, 517] width 601 height 78
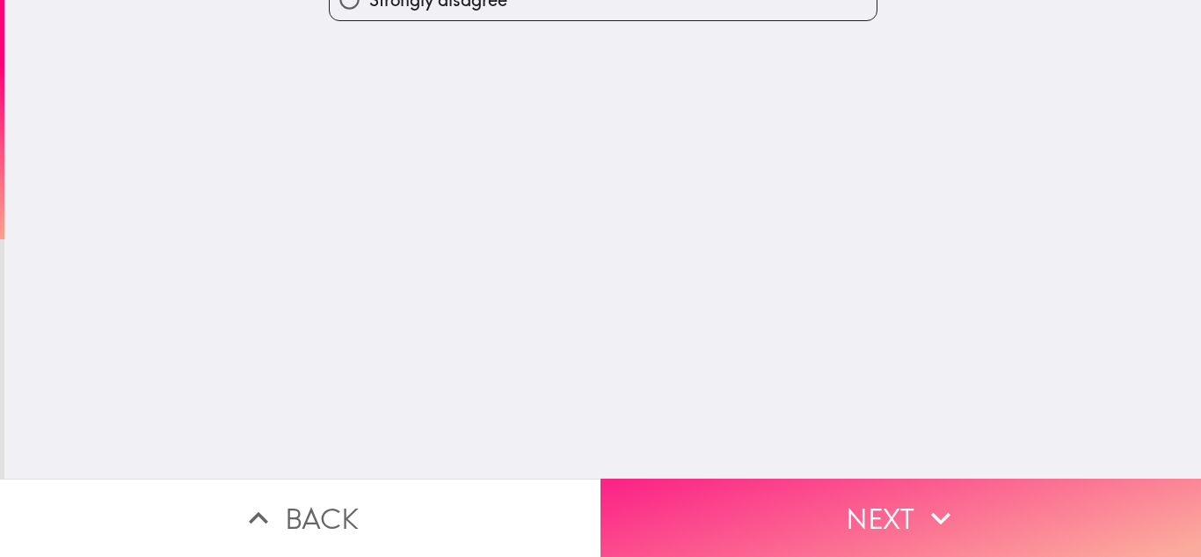
scroll to position [0, 0]
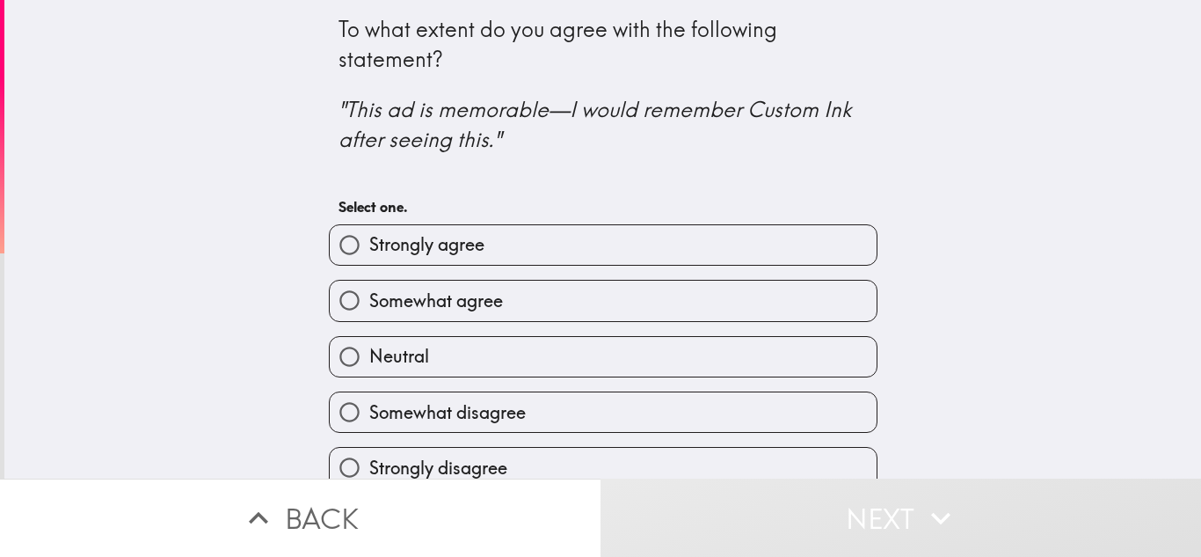
click at [726, 256] on label "Strongly agree" at bounding box center [603, 245] width 547 height 40
click at [369, 256] on input "Strongly agree" at bounding box center [350, 245] width 40 height 40
radio input "true"
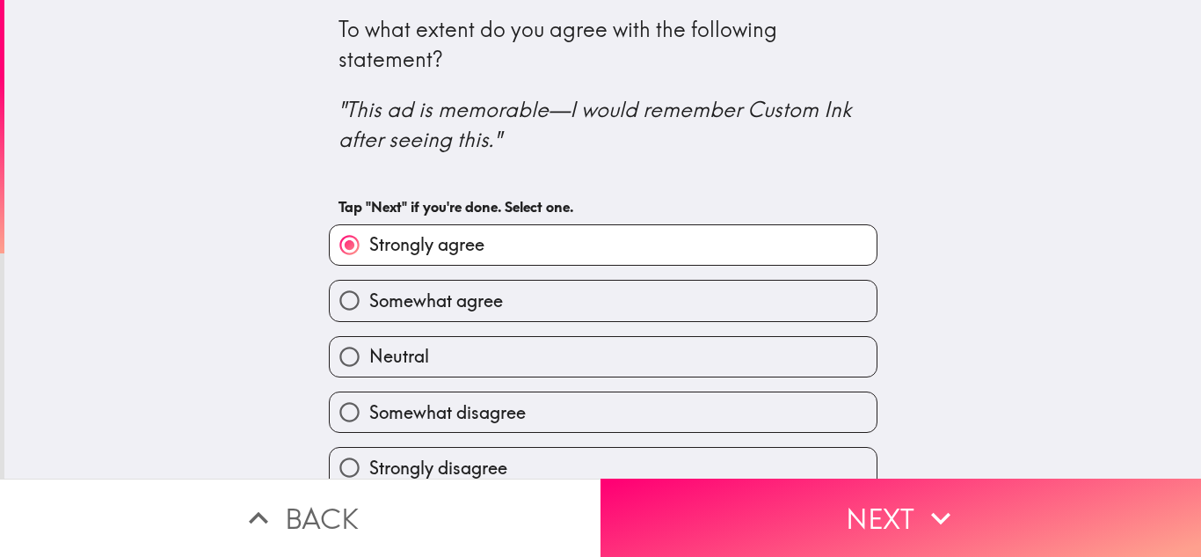
scroll to position [11, 0]
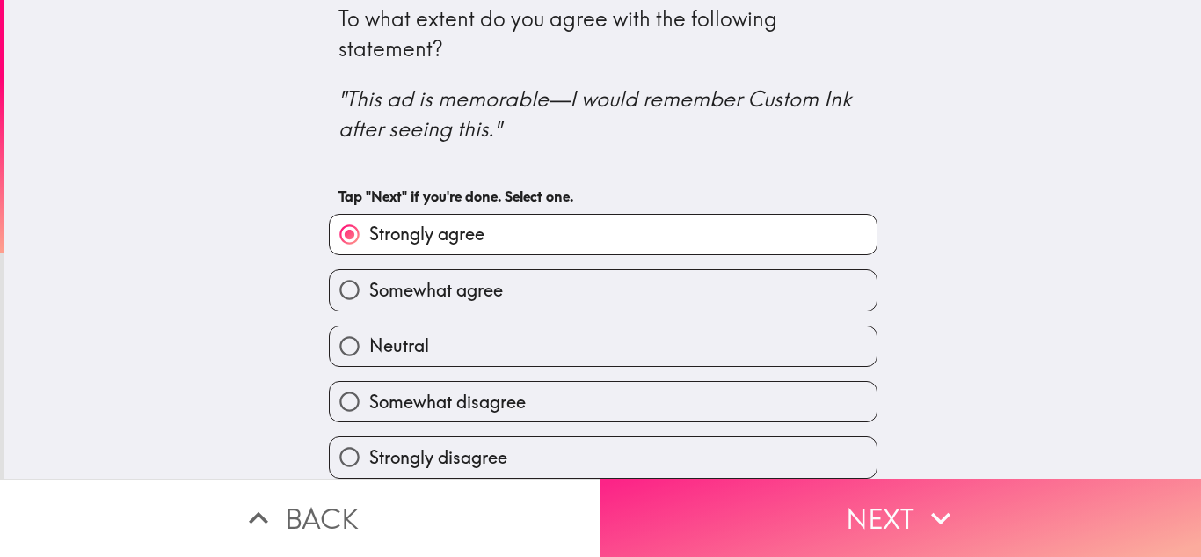
click at [813, 490] on button "Next" at bounding box center [901, 517] width 601 height 78
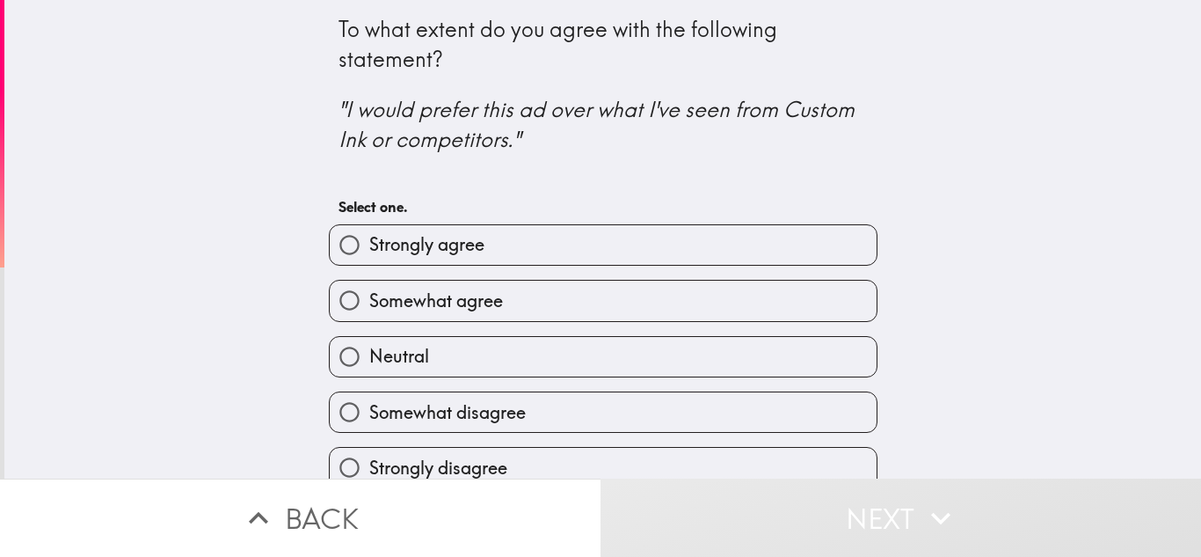
click at [741, 254] on label "Strongly agree" at bounding box center [603, 245] width 547 height 40
click at [369, 254] on input "Strongly agree" at bounding box center [350, 245] width 40 height 40
radio input "true"
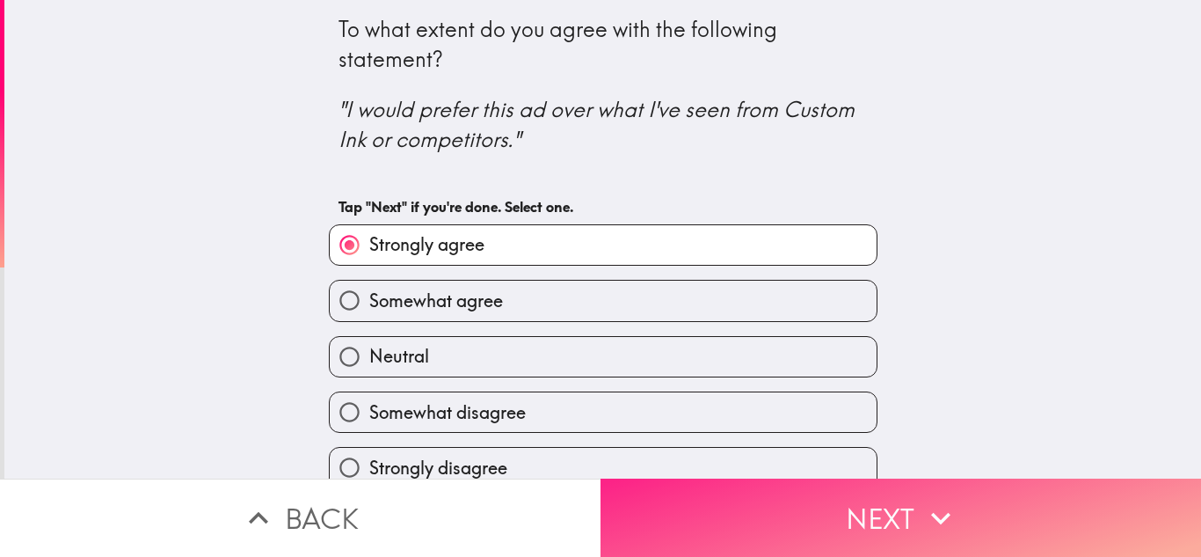
click at [786, 500] on button "Next" at bounding box center [901, 517] width 601 height 78
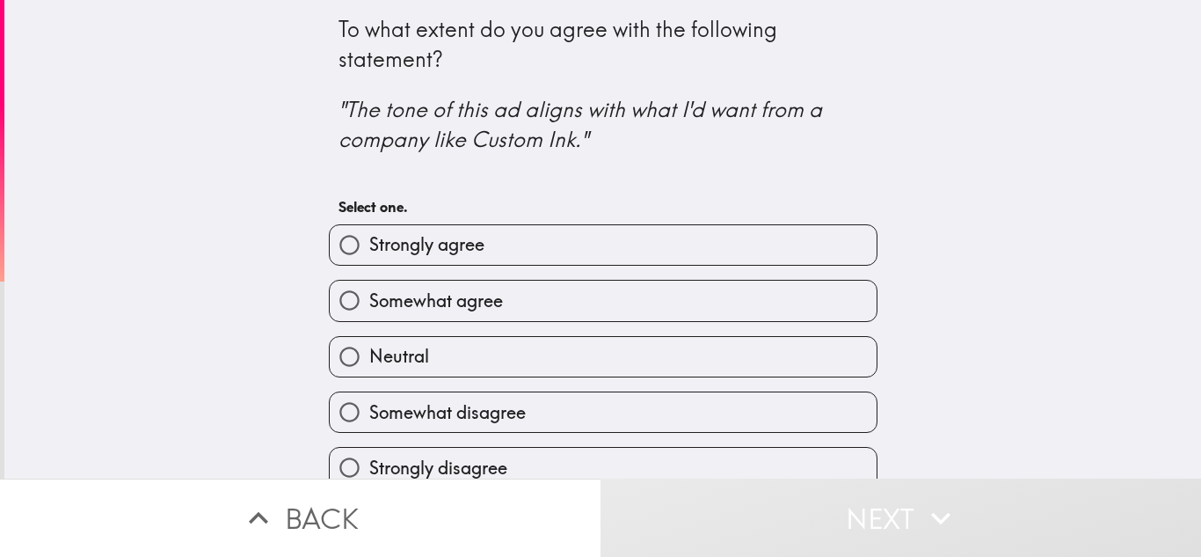
click at [743, 245] on label "Strongly agree" at bounding box center [603, 245] width 547 height 40
click at [369, 245] on input "Strongly agree" at bounding box center [350, 245] width 40 height 40
radio input "true"
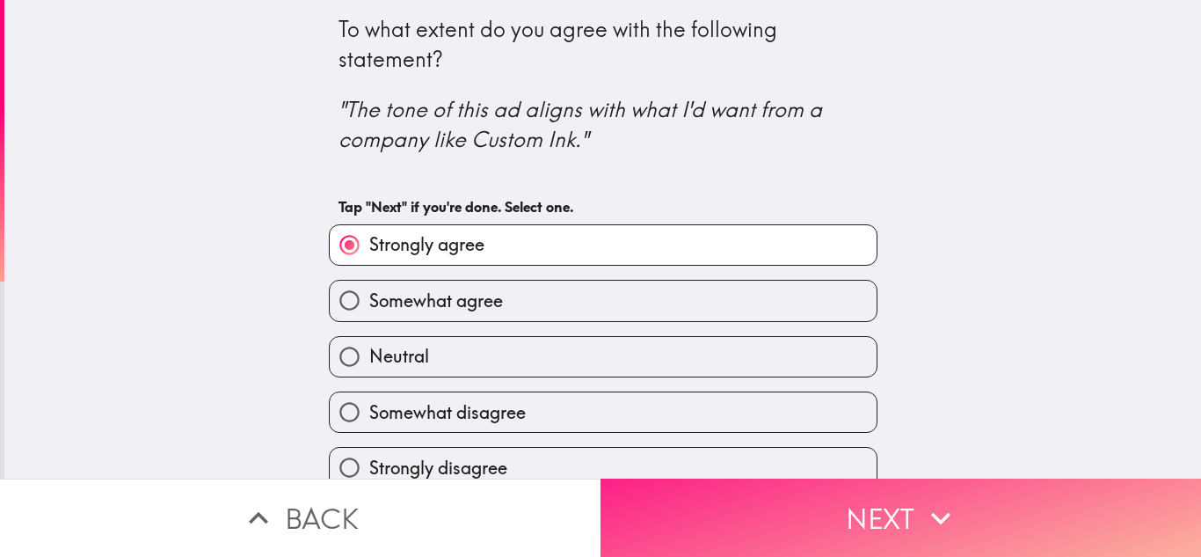
click at [768, 481] on button "Next" at bounding box center [901, 517] width 601 height 78
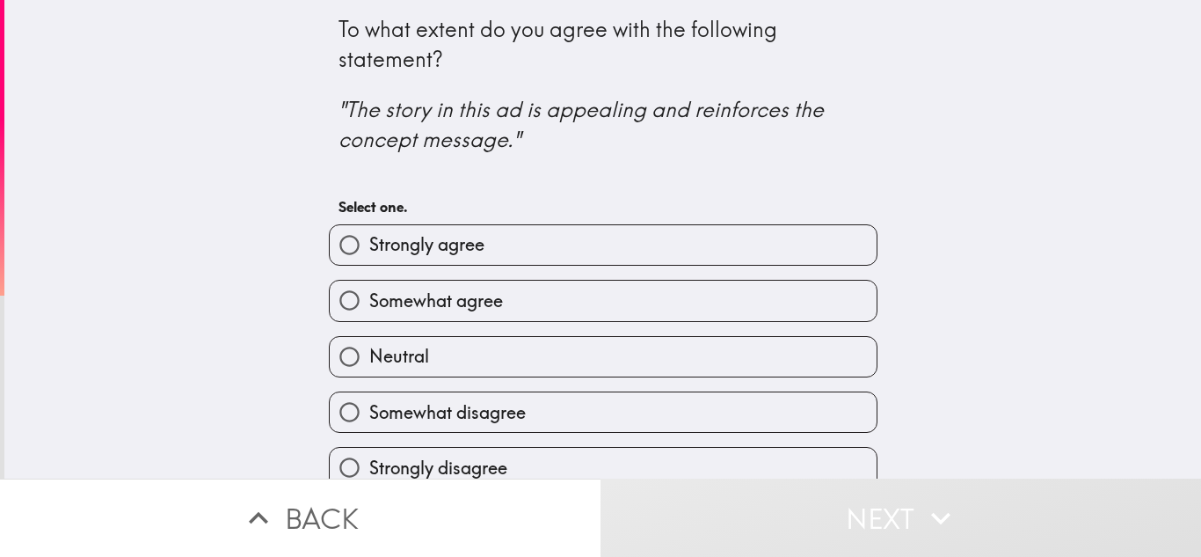
click at [707, 245] on label "Strongly agree" at bounding box center [603, 245] width 547 height 40
click at [369, 245] on input "Strongly agree" at bounding box center [350, 245] width 40 height 40
radio input "true"
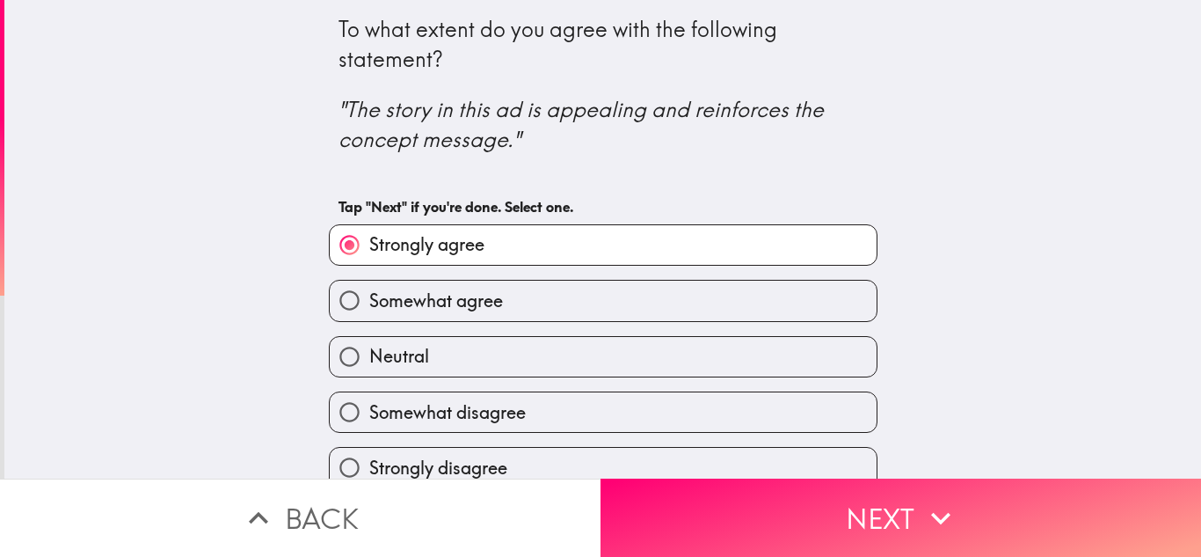
scroll to position [11, 0]
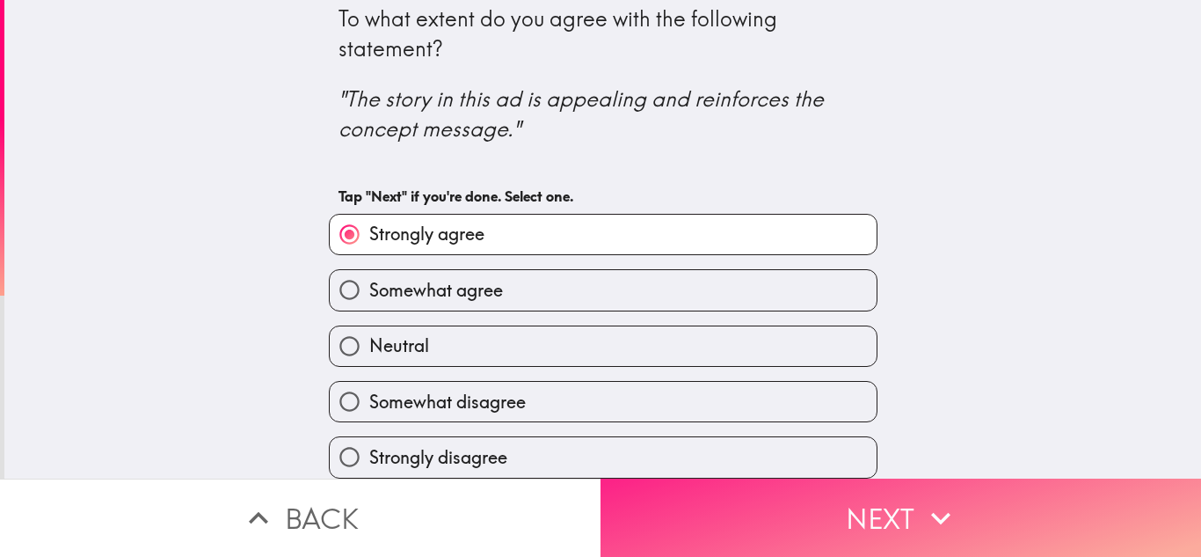
click at [764, 483] on button "Next" at bounding box center [901, 517] width 601 height 78
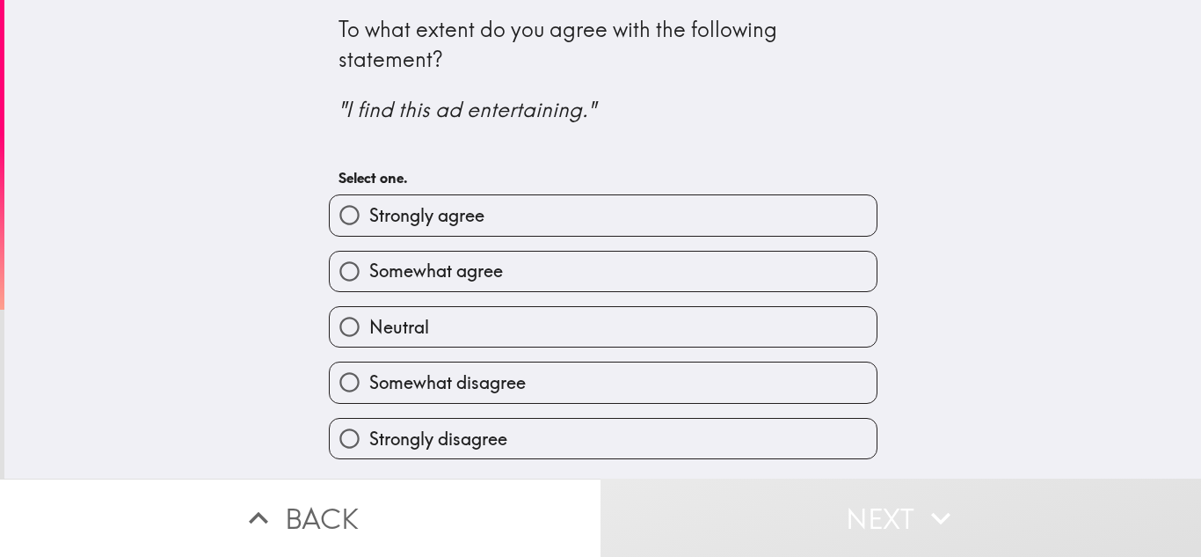
click at [719, 213] on label "Strongly agree" at bounding box center [603, 215] width 547 height 40
click at [369, 213] on input "Strongly agree" at bounding box center [350, 215] width 40 height 40
radio input "true"
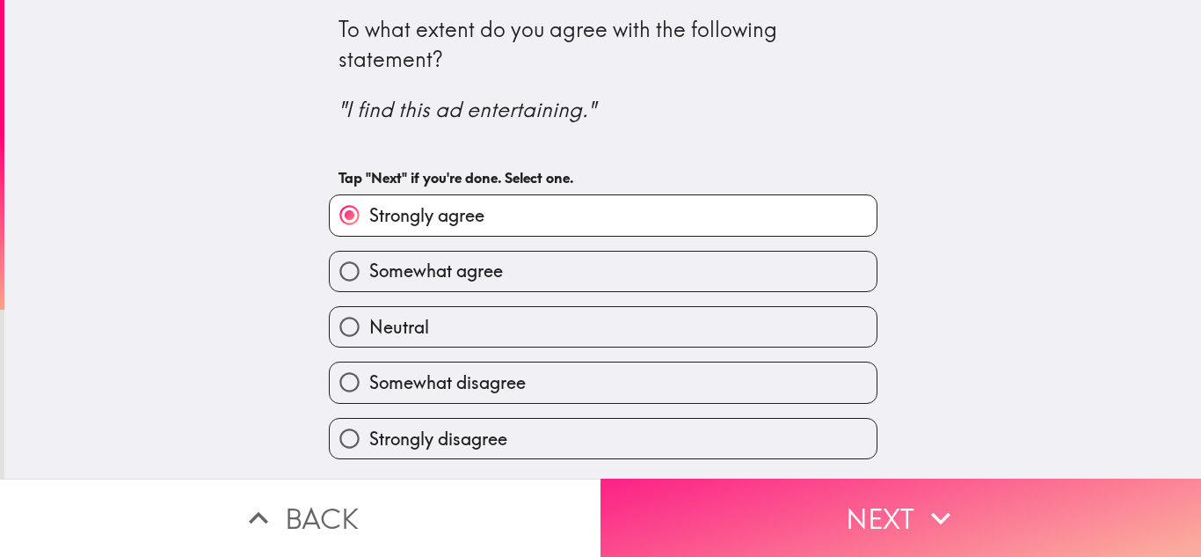
click at [767, 495] on button "Next" at bounding box center [901, 517] width 601 height 78
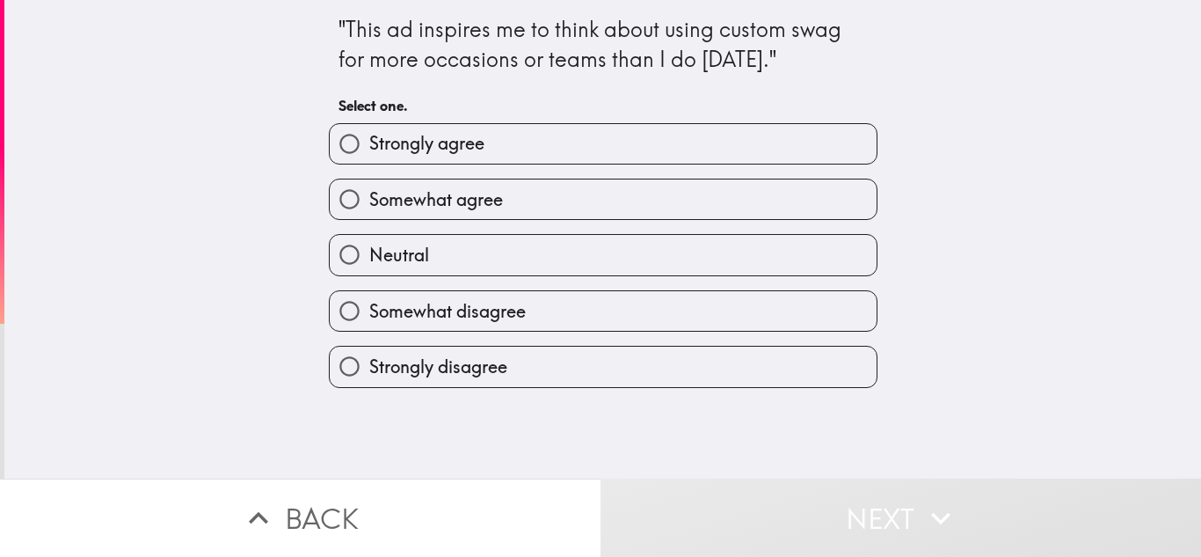
click at [721, 136] on label "Strongly agree" at bounding box center [603, 144] width 547 height 40
click at [369, 136] on input "Strongly agree" at bounding box center [350, 144] width 40 height 40
radio input "true"
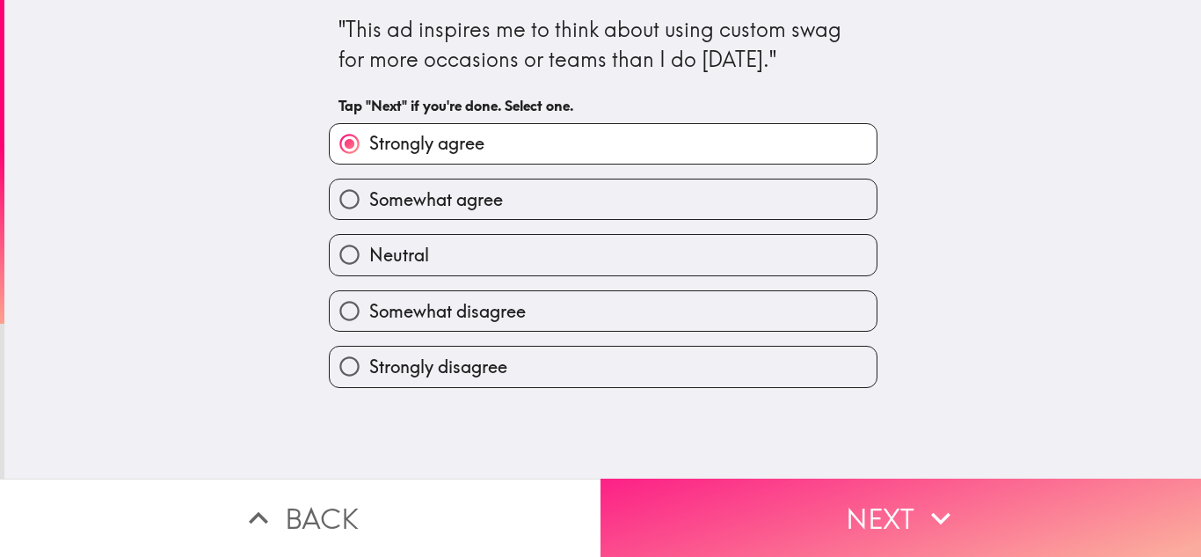
click at [785, 482] on button "Next" at bounding box center [901, 517] width 601 height 78
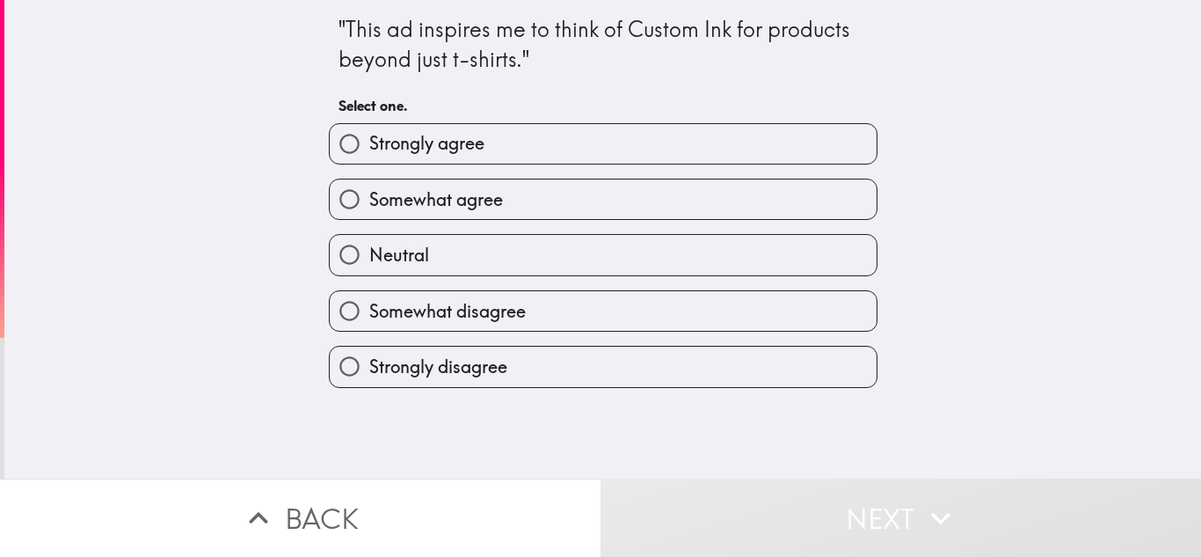
click at [687, 153] on label "Strongly agree" at bounding box center [603, 144] width 547 height 40
click at [369, 153] on input "Strongly agree" at bounding box center [350, 144] width 40 height 40
radio input "true"
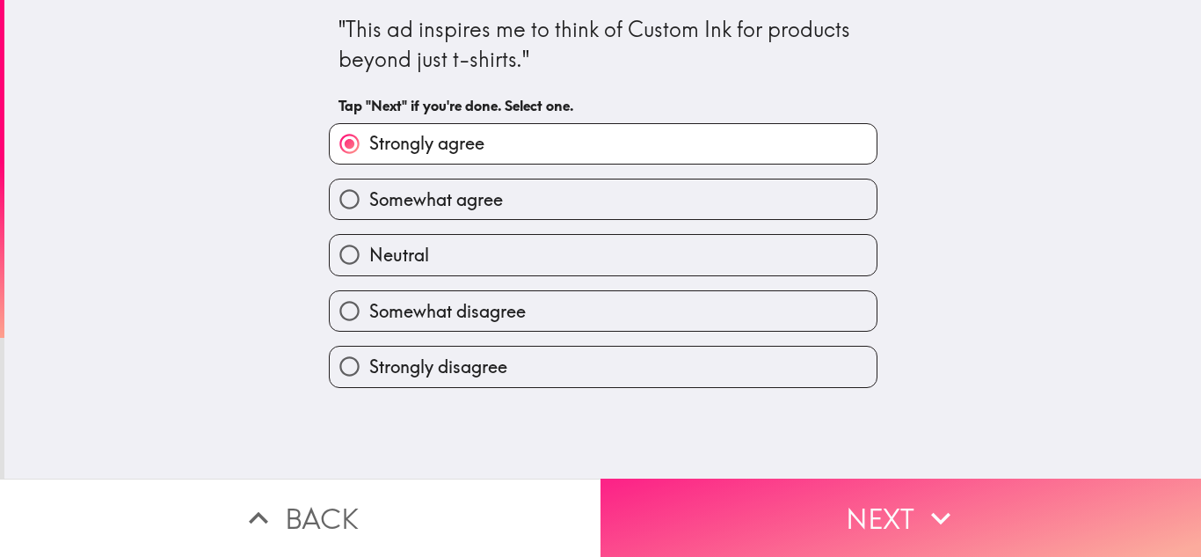
click at [783, 490] on button "Next" at bounding box center [901, 517] width 601 height 78
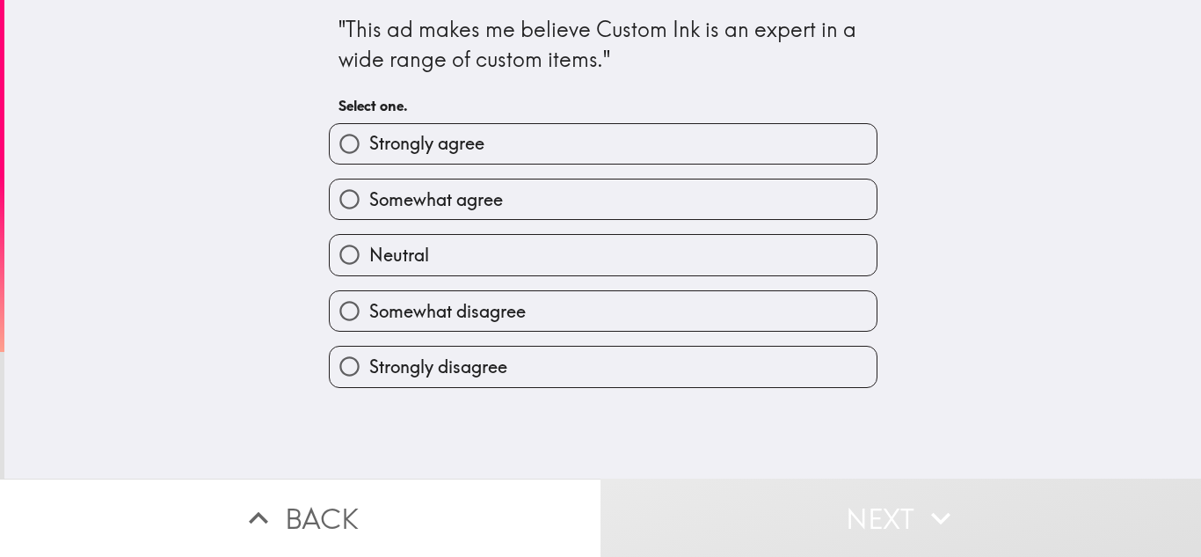
click at [711, 150] on label "Strongly agree" at bounding box center [603, 144] width 547 height 40
click at [369, 150] on input "Strongly agree" at bounding box center [350, 144] width 40 height 40
radio input "true"
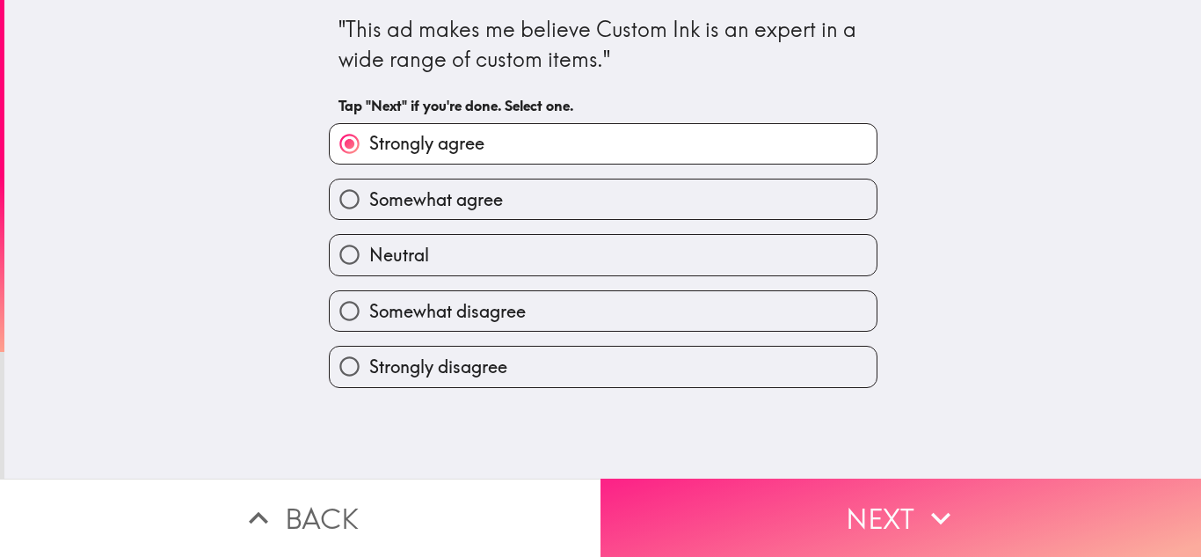
click at [791, 506] on button "Next" at bounding box center [901, 517] width 601 height 78
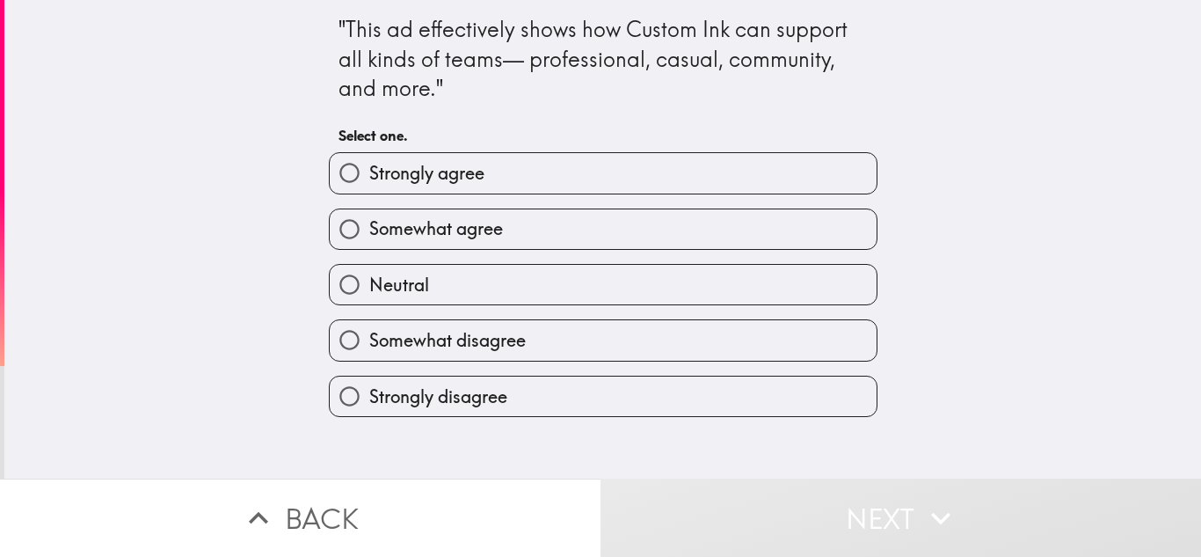
click at [725, 176] on label "Strongly agree" at bounding box center [603, 173] width 547 height 40
click at [369, 176] on input "Strongly agree" at bounding box center [350, 173] width 40 height 40
radio input "true"
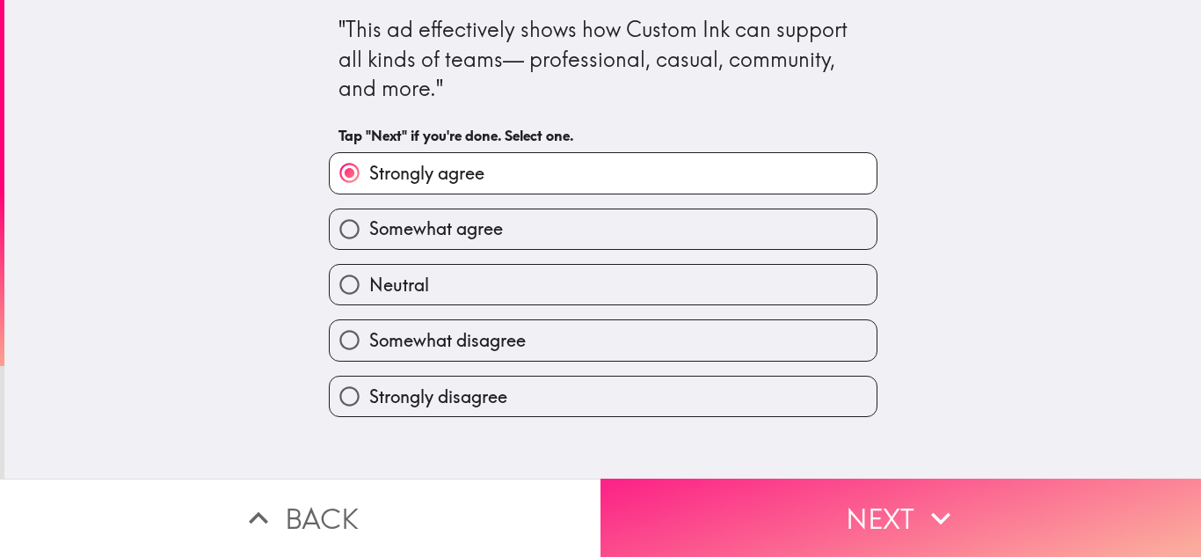
click at [794, 529] on button "Next" at bounding box center [901, 517] width 601 height 78
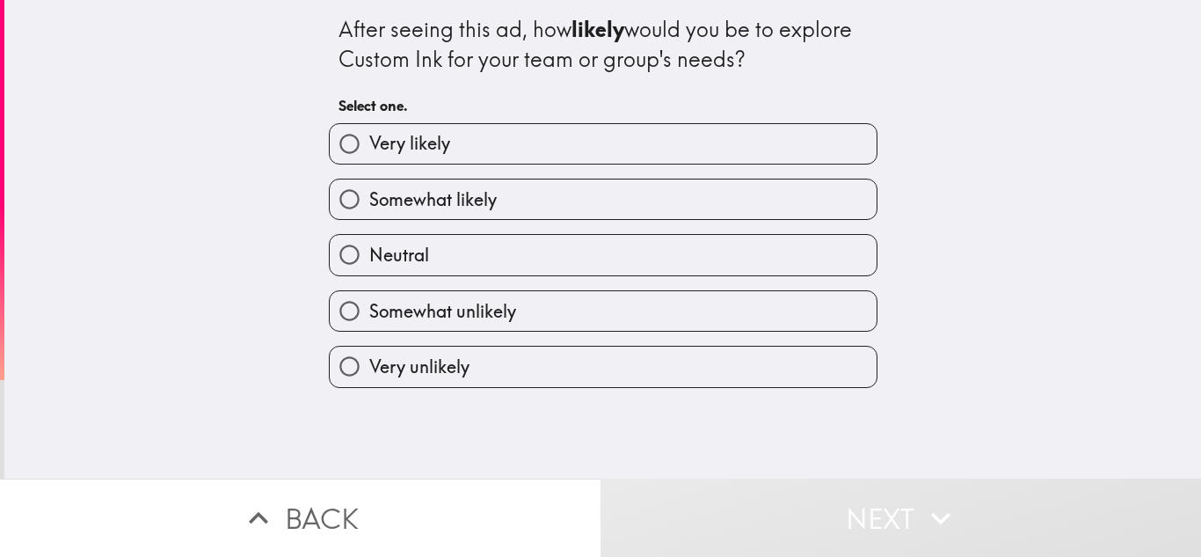
click at [712, 117] on div "Very likely" at bounding box center [596, 136] width 563 height 55
click at [712, 129] on label "Very likely" at bounding box center [603, 144] width 547 height 40
click at [369, 129] on input "Very likely" at bounding box center [350, 144] width 40 height 40
radio input "true"
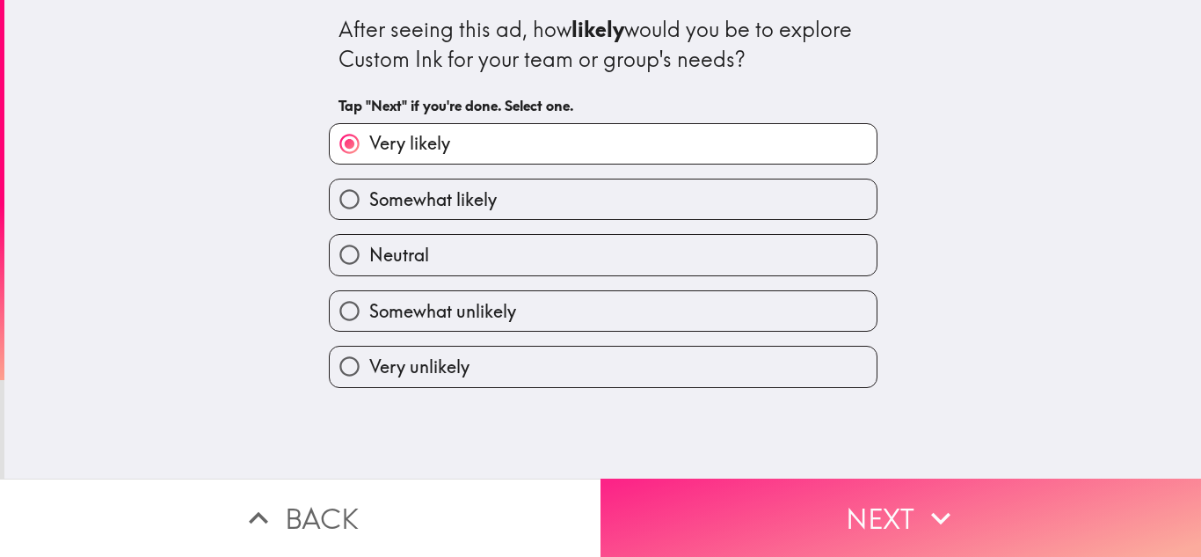
click at [787, 491] on button "Next" at bounding box center [901, 517] width 601 height 78
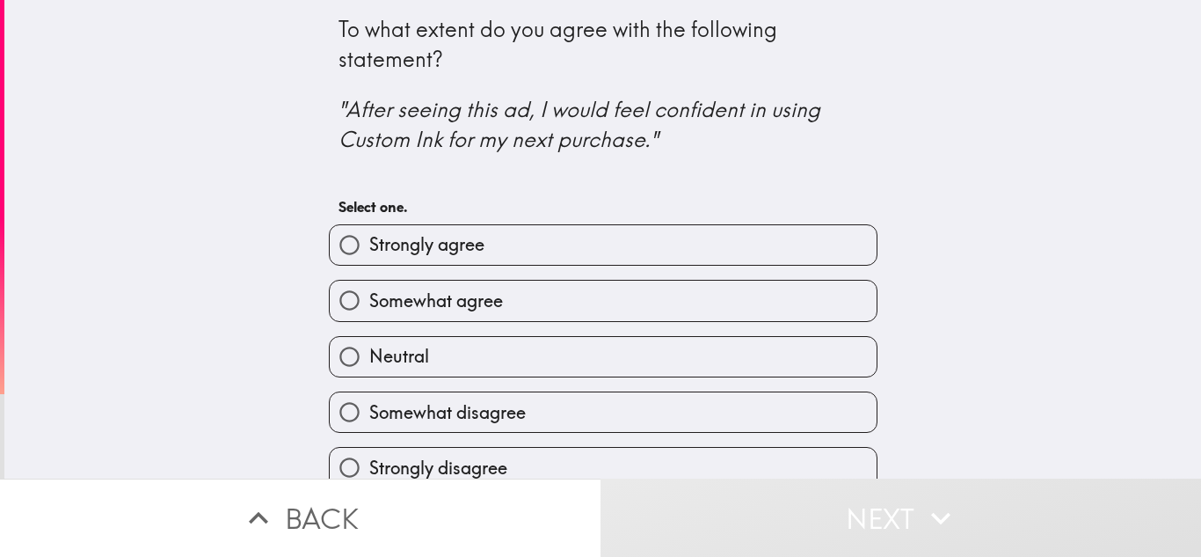
click at [741, 230] on label "Strongly agree" at bounding box center [603, 245] width 547 height 40
click at [369, 230] on input "Strongly agree" at bounding box center [350, 245] width 40 height 40
radio input "true"
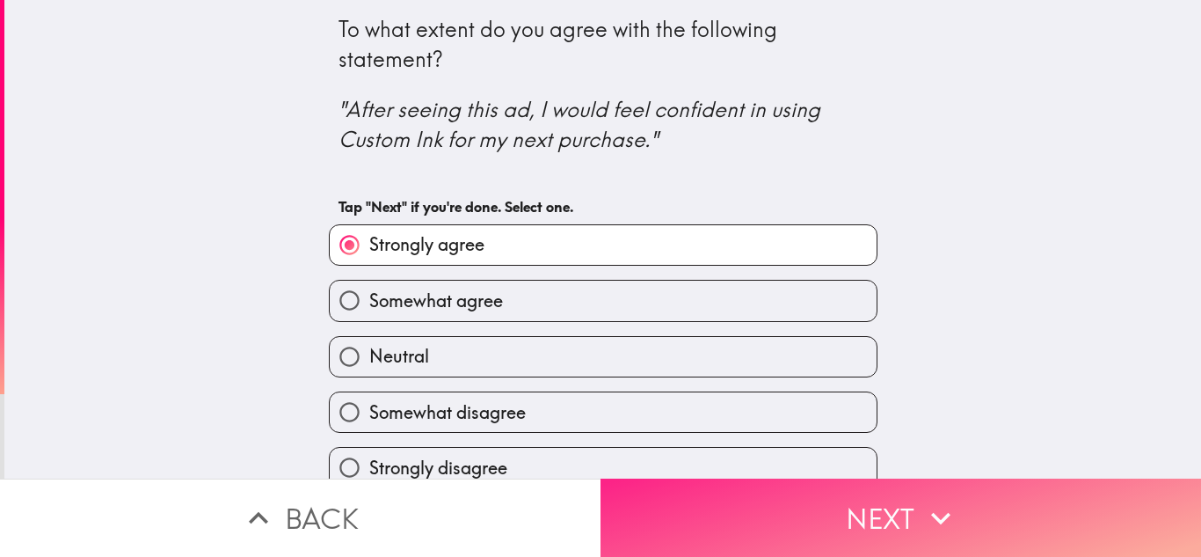
click at [797, 517] on button "Next" at bounding box center [901, 517] width 601 height 78
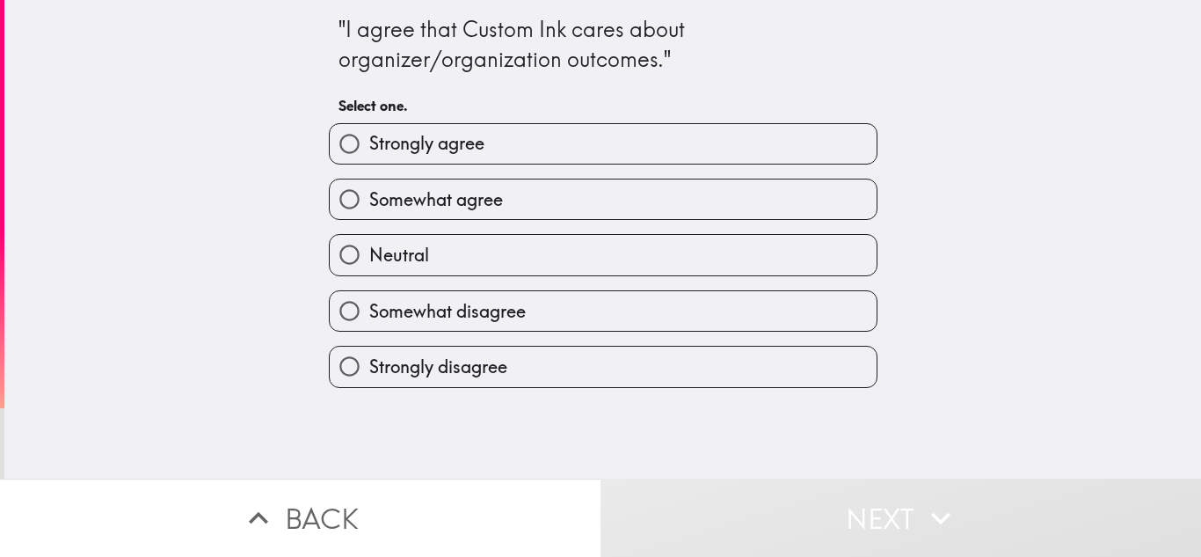
click at [723, 159] on label "Strongly agree" at bounding box center [603, 144] width 547 height 40
click at [369, 159] on input "Strongly agree" at bounding box center [350, 144] width 40 height 40
radio input "true"
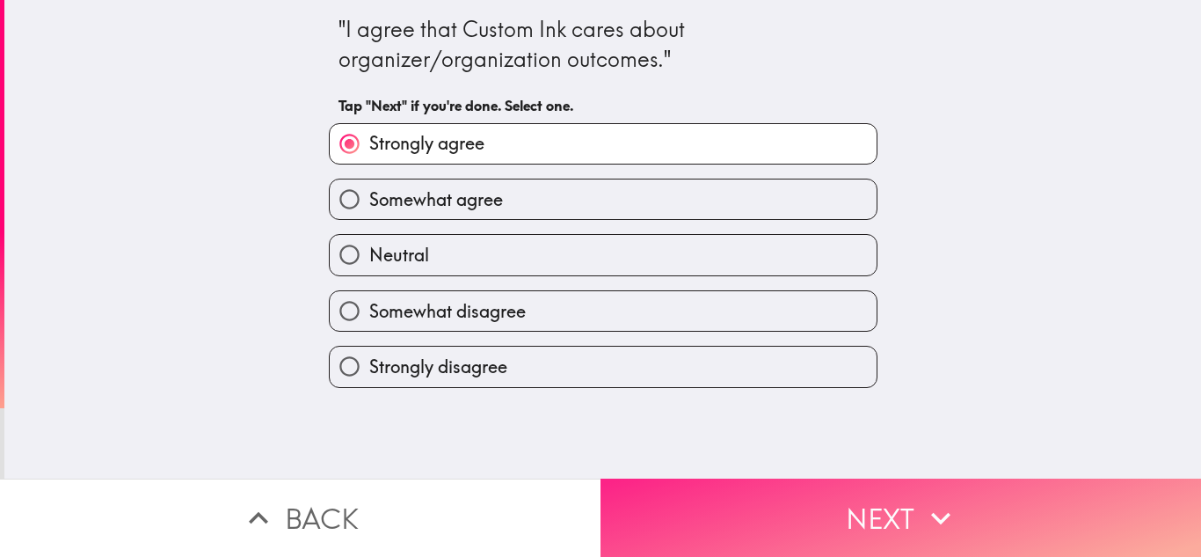
click at [781, 494] on button "Next" at bounding box center [901, 517] width 601 height 78
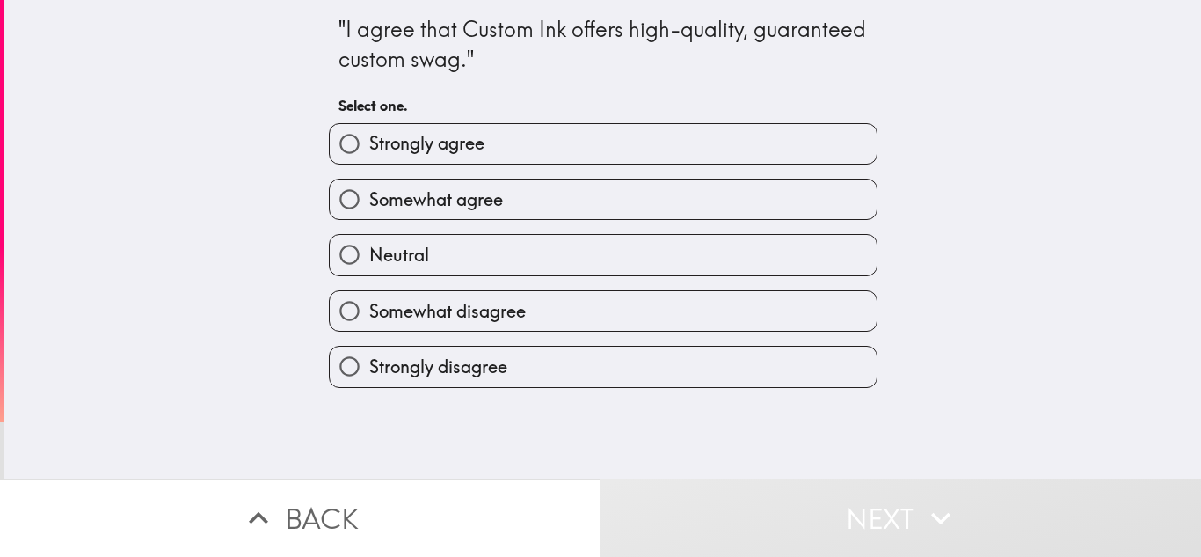
click at [696, 140] on label "Strongly agree" at bounding box center [603, 144] width 547 height 40
click at [369, 140] on input "Strongly agree" at bounding box center [350, 144] width 40 height 40
radio input "true"
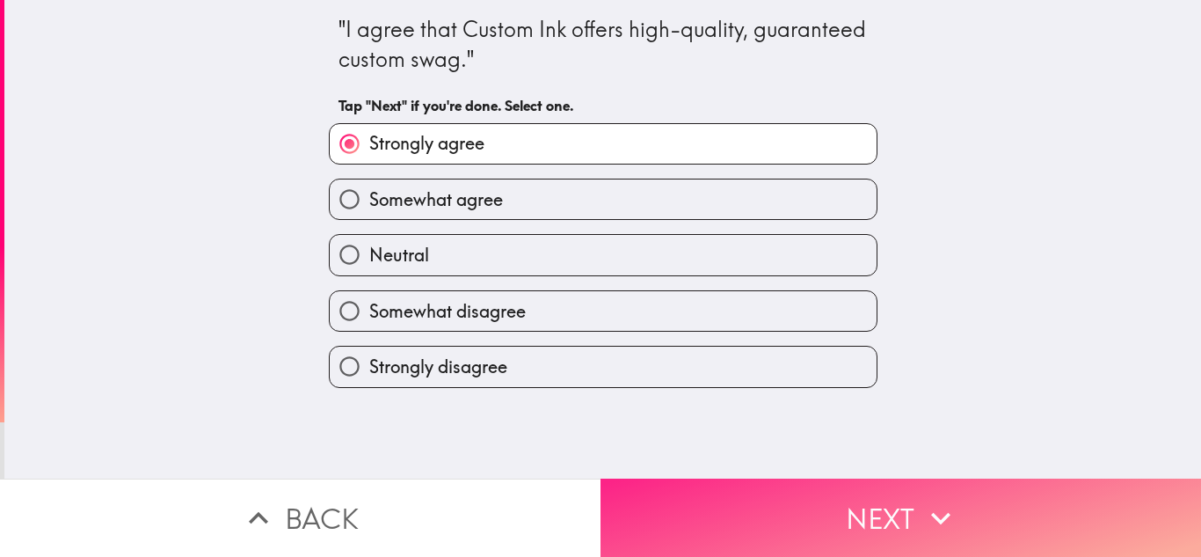
click at [799, 518] on button "Next" at bounding box center [901, 517] width 601 height 78
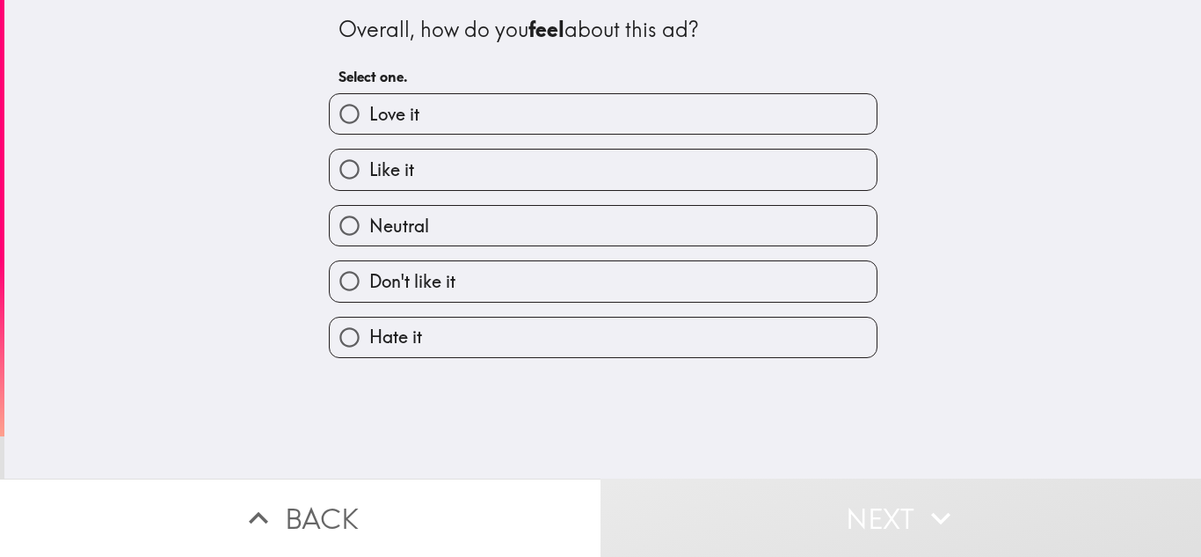
click at [701, 106] on label "Love it" at bounding box center [603, 114] width 547 height 40
click at [369, 106] on input "Love it" at bounding box center [350, 114] width 40 height 40
radio input "true"
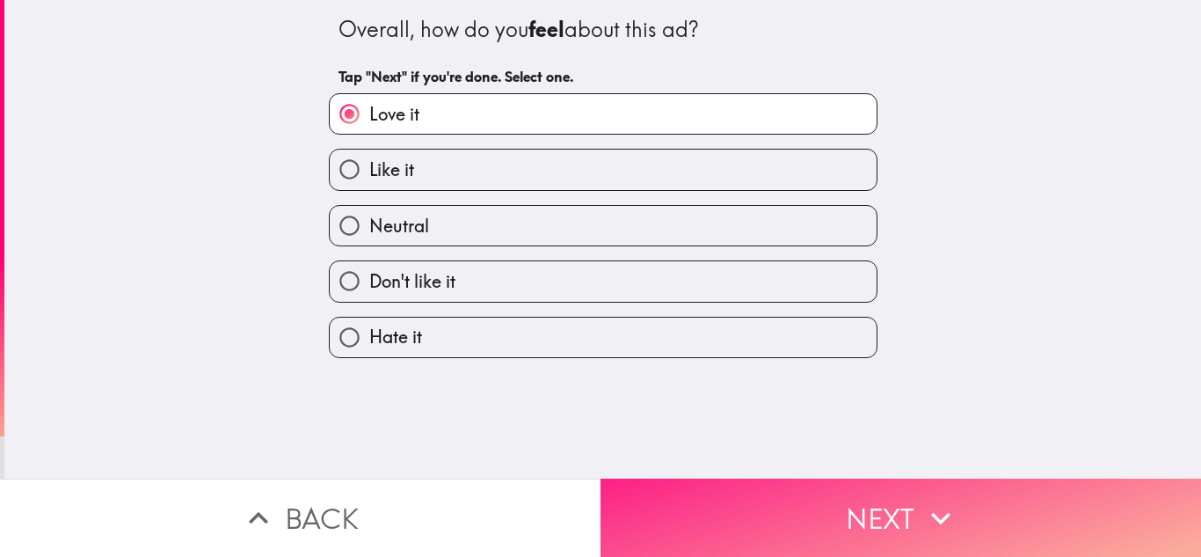
click at [826, 485] on button "Next" at bounding box center [901, 517] width 601 height 78
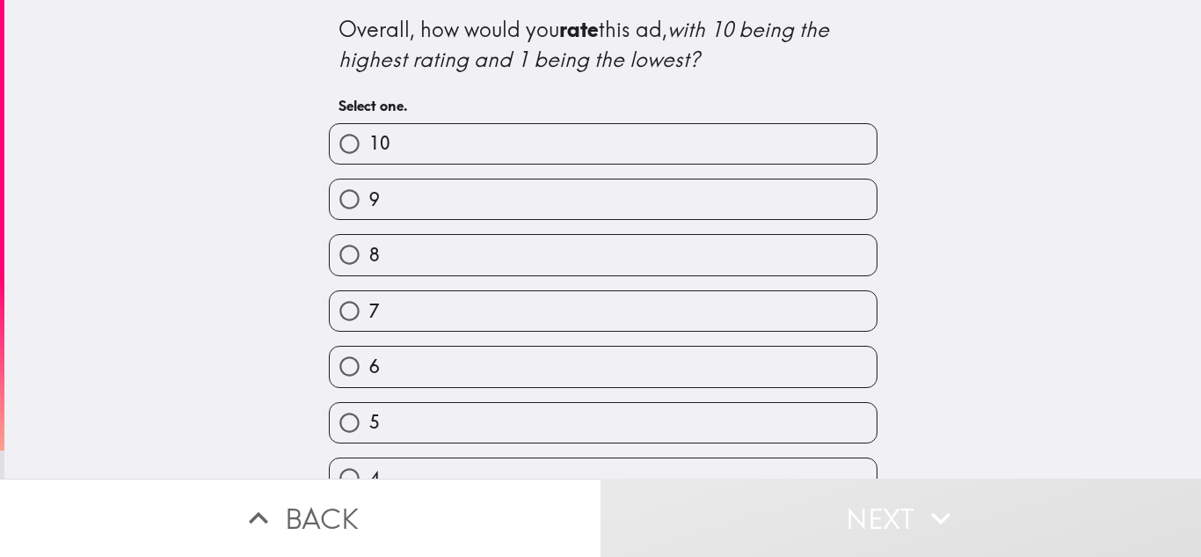
click at [747, 152] on label "10" at bounding box center [603, 144] width 547 height 40
click at [369, 152] on input "10" at bounding box center [350, 144] width 40 height 40
radio input "true"
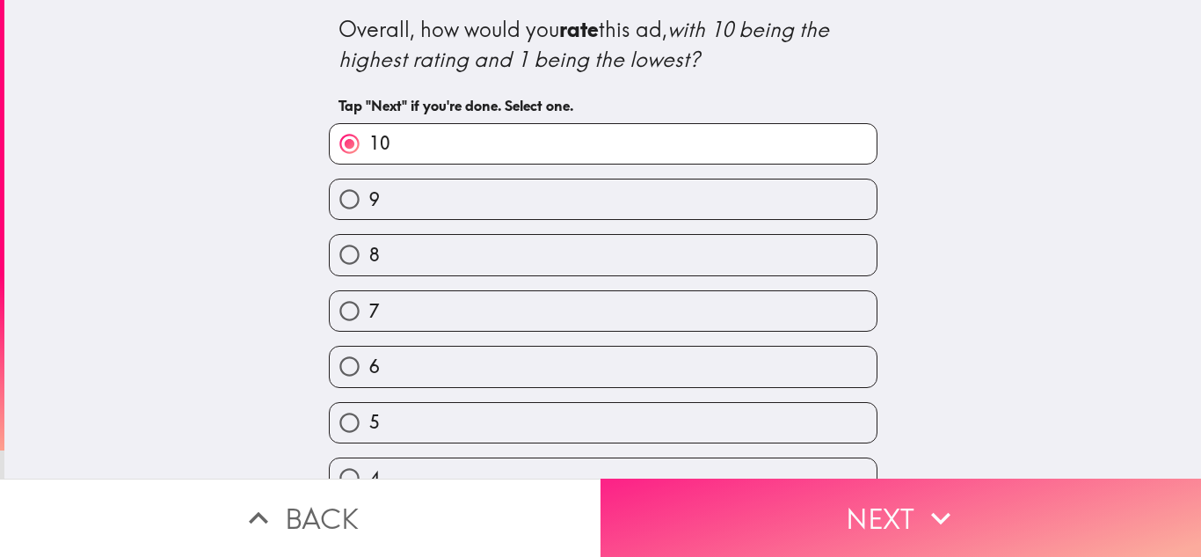
click at [814, 505] on button "Next" at bounding box center [901, 517] width 601 height 78
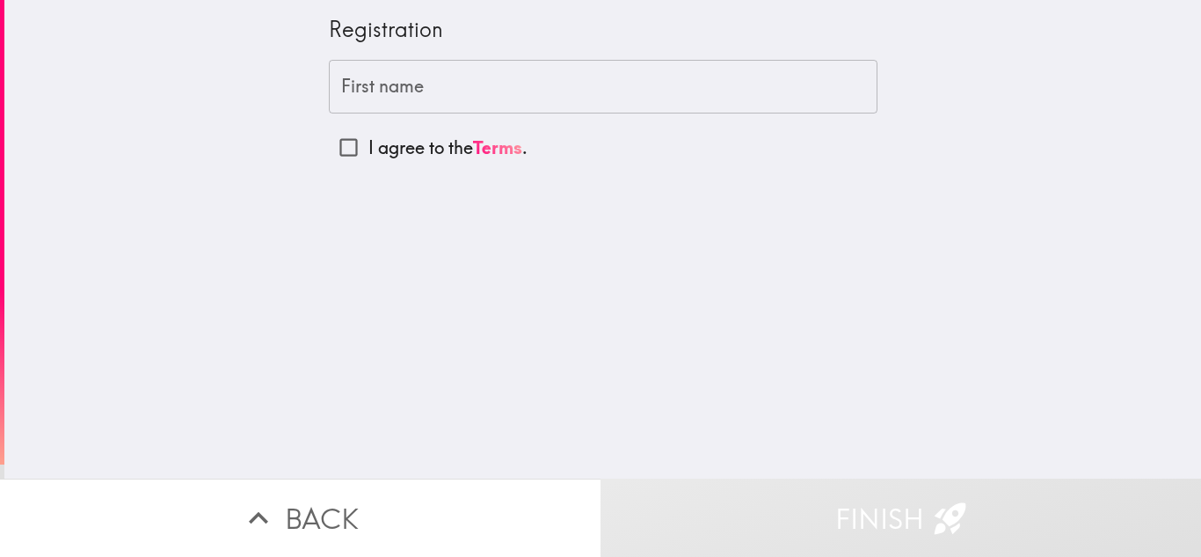
click at [735, 82] on input "First name" at bounding box center [603, 87] width 549 height 55
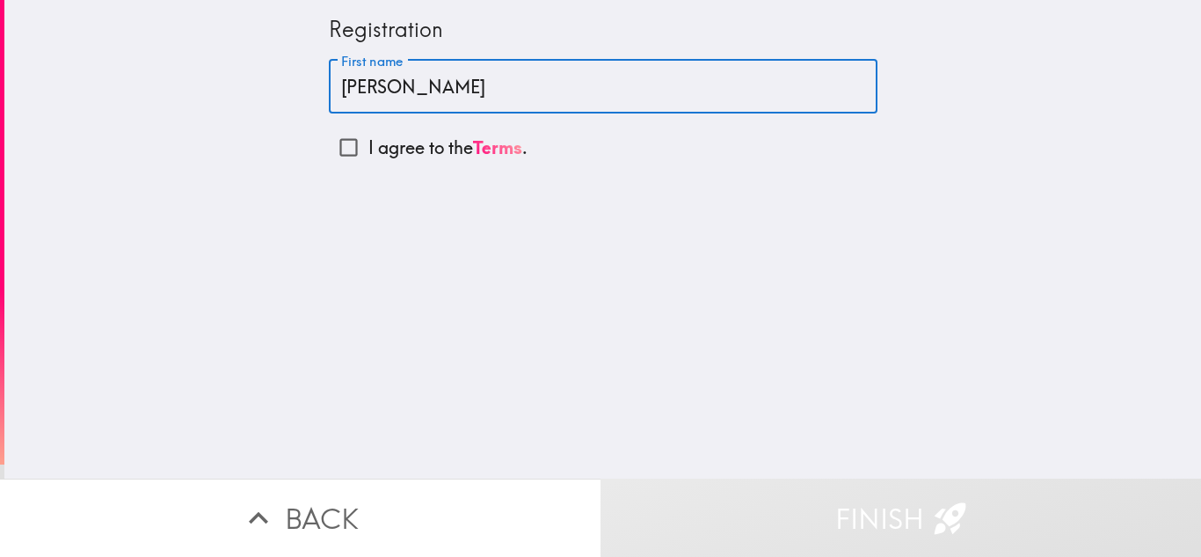
type input "[PERSON_NAME]"
click at [441, 146] on p "I agree to the Terms ." at bounding box center [448, 147] width 159 height 25
click at [369, 146] on input "I agree to the Terms ." at bounding box center [349, 148] width 40 height 40
checkbox input "true"
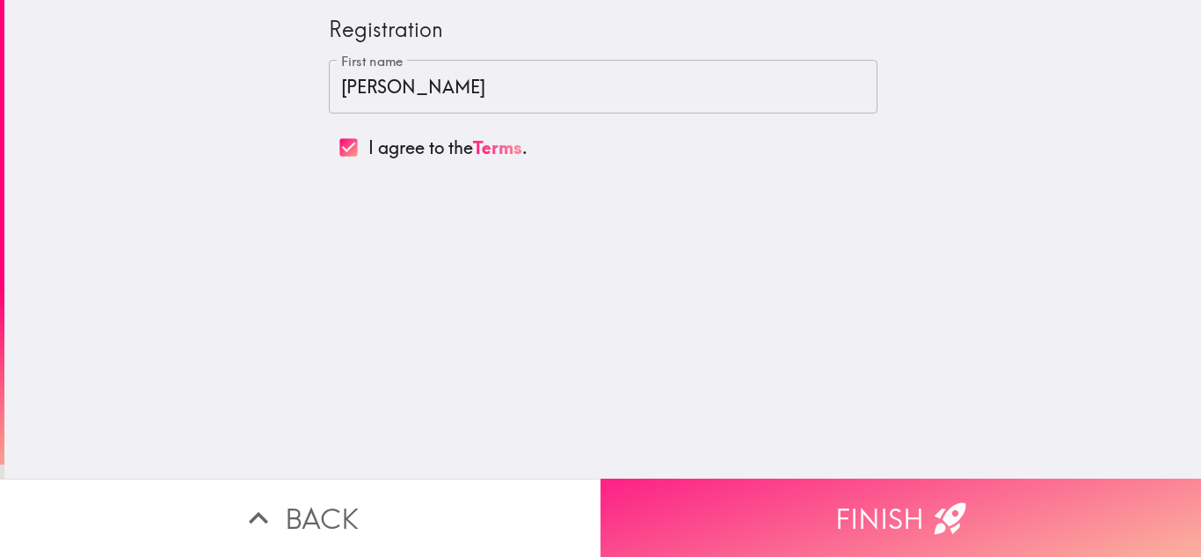
click at [799, 507] on button "Finish" at bounding box center [901, 517] width 601 height 78
